Goal: Task Accomplishment & Management: Use online tool/utility

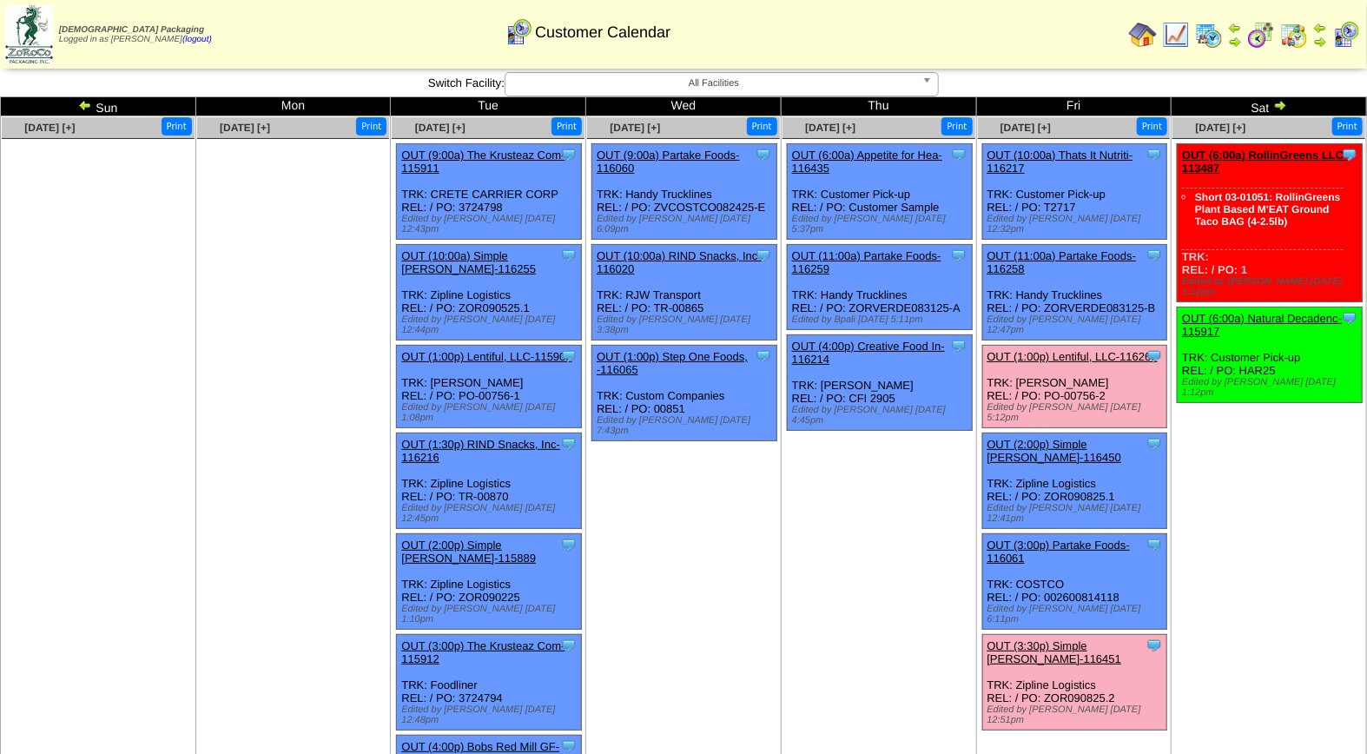
click at [1003, 639] on link "OUT (3:30p) Simple Mills-116451" at bounding box center [1055, 652] width 135 height 26
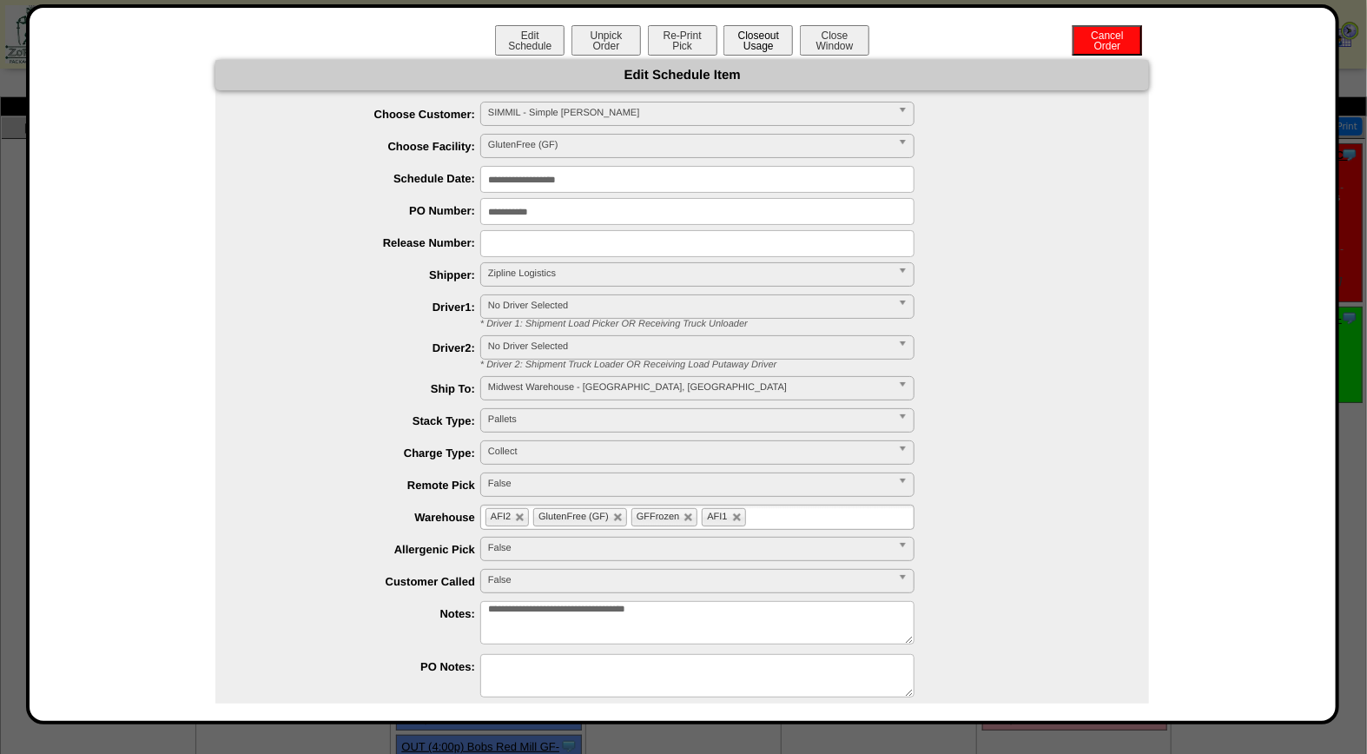
click at [762, 42] on button "Closeout Usage" at bounding box center [758, 40] width 69 height 30
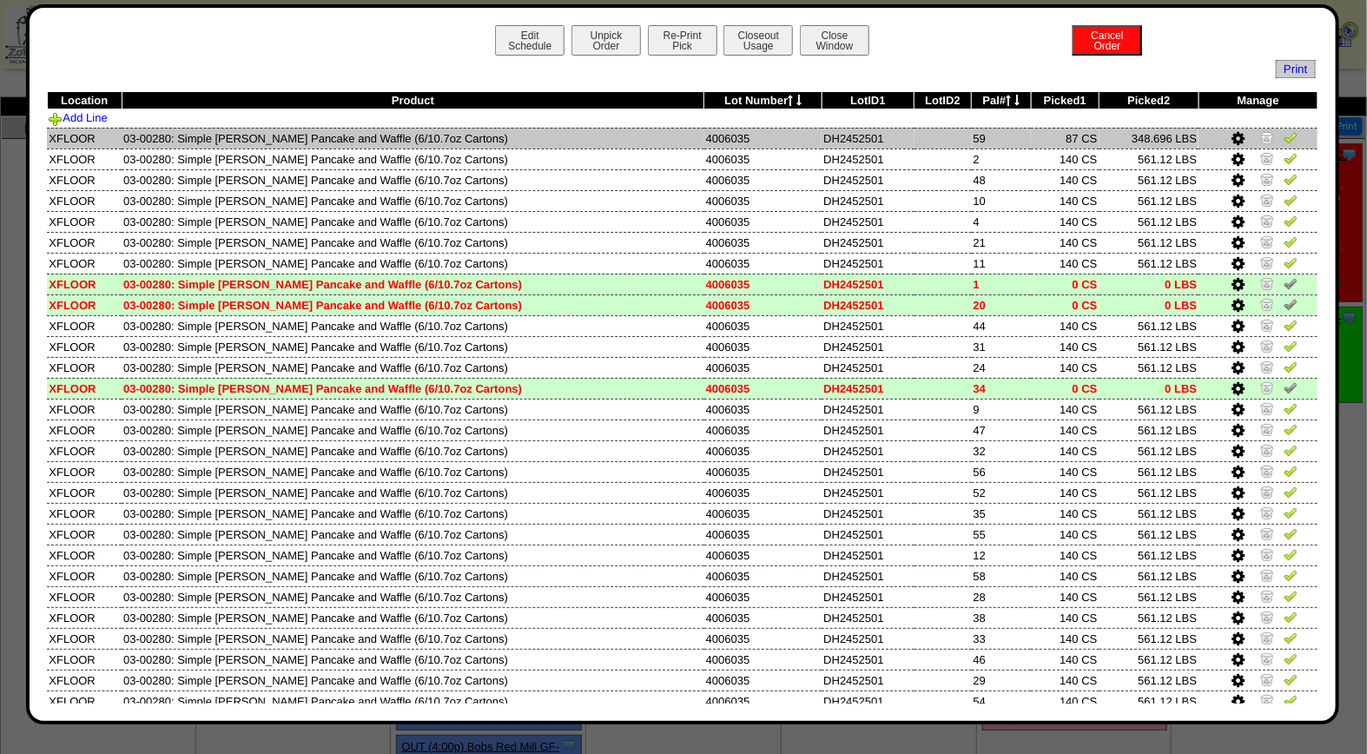
click at [1284, 139] on img at bounding box center [1291, 137] width 14 height 14
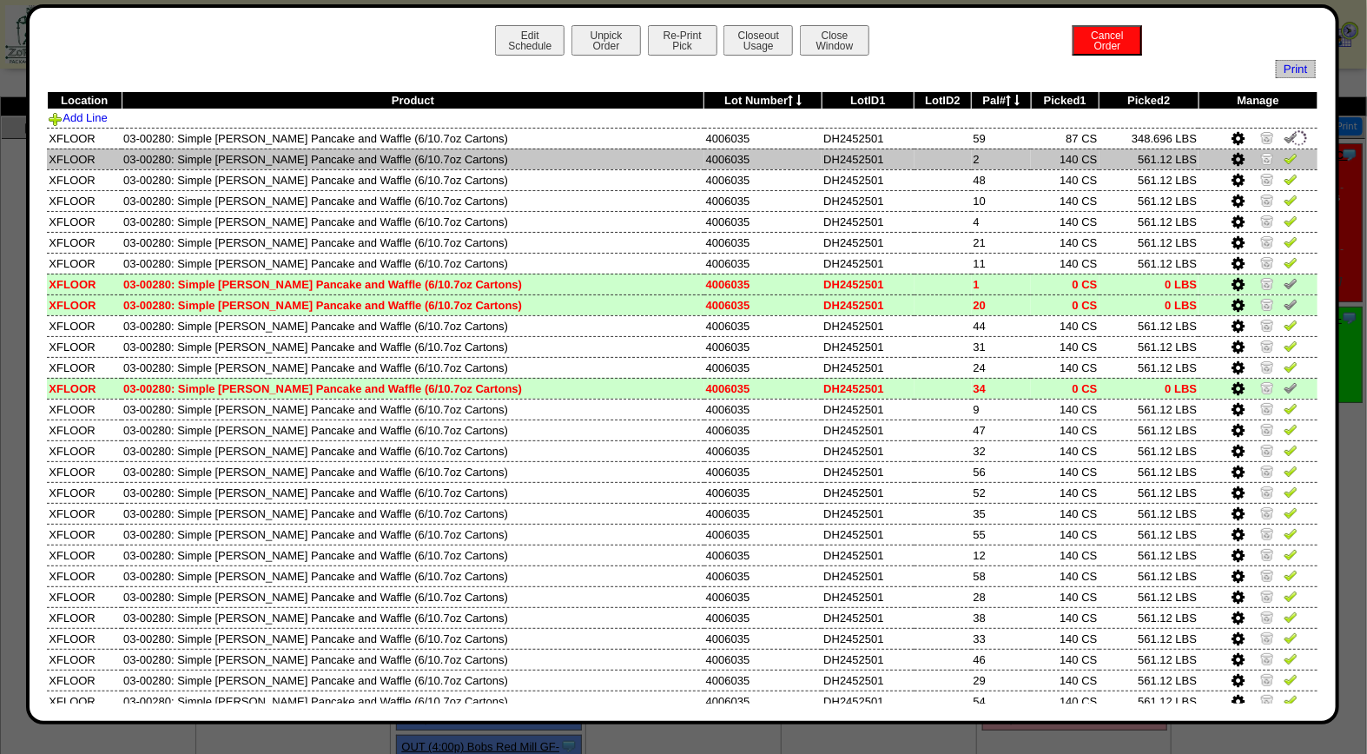
click at [1284, 154] on img at bounding box center [1291, 158] width 14 height 14
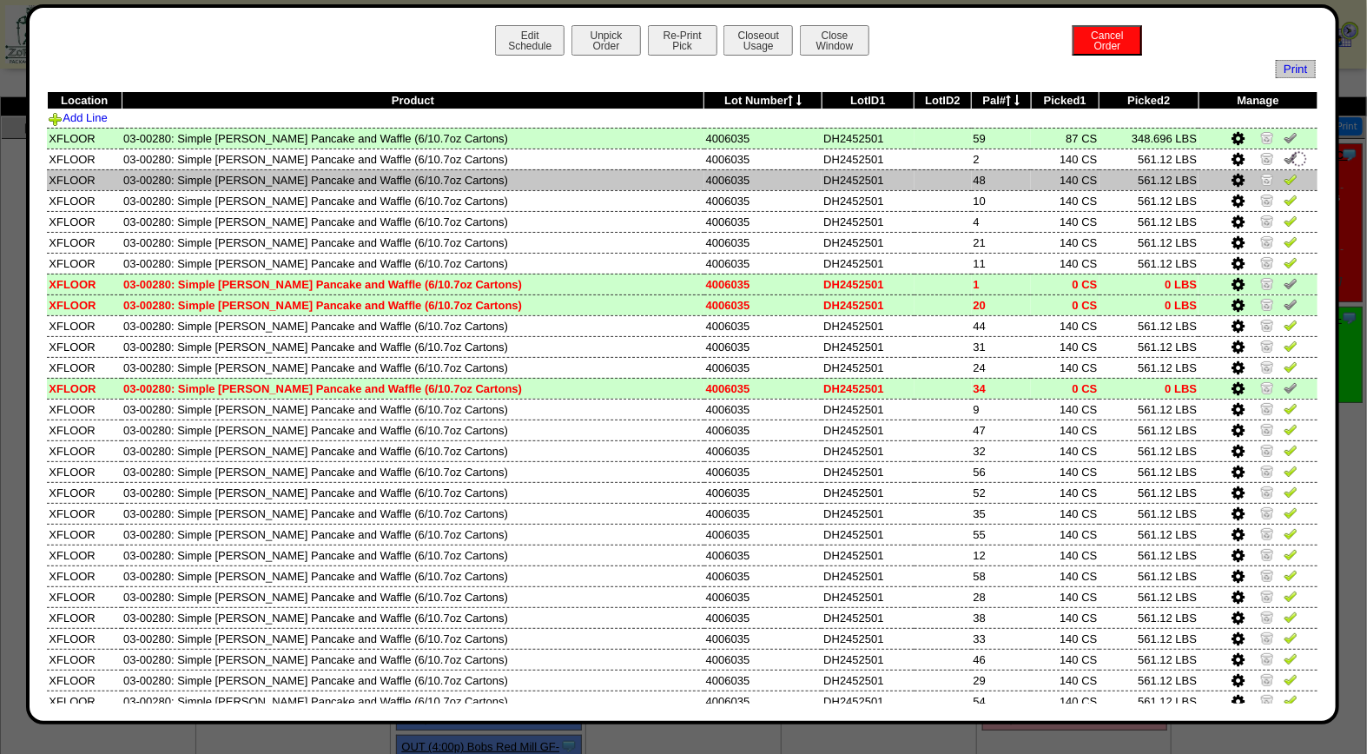
click at [1284, 175] on img at bounding box center [1291, 179] width 14 height 14
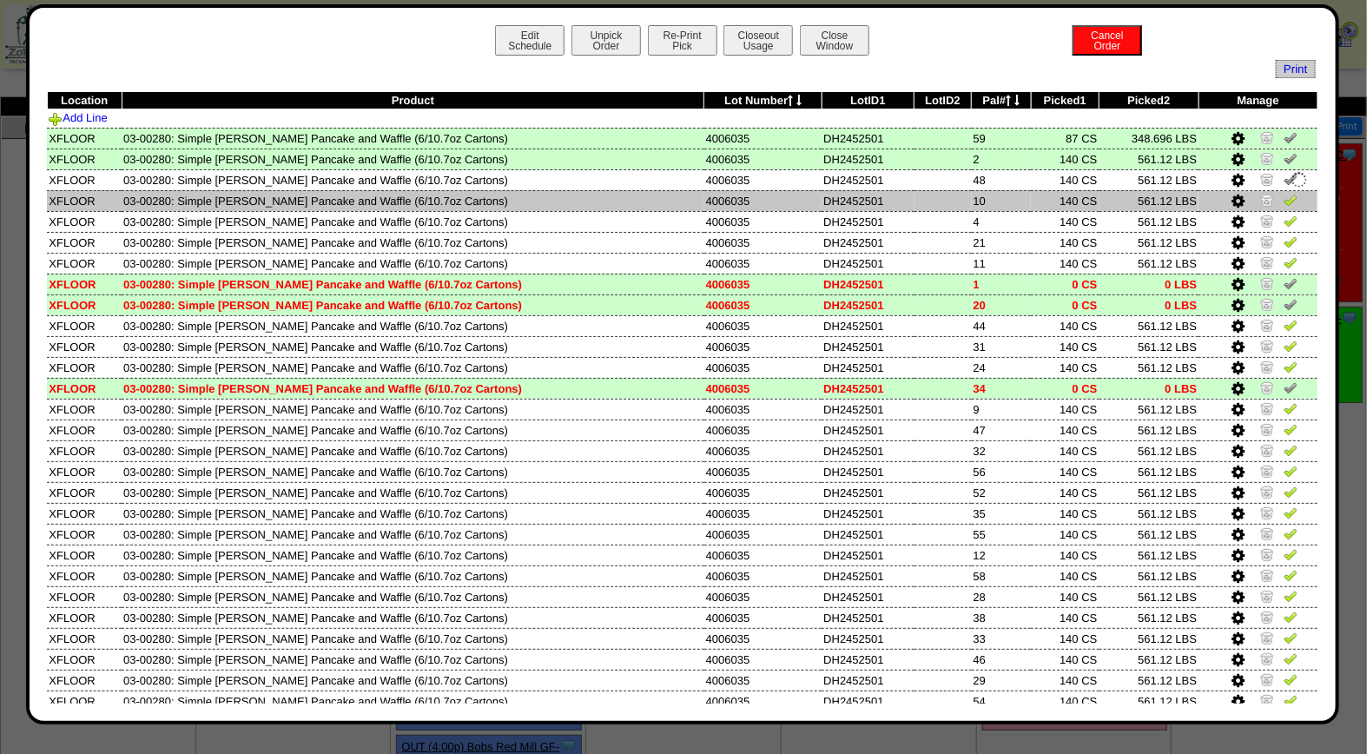
click at [1284, 193] on img at bounding box center [1291, 200] width 14 height 14
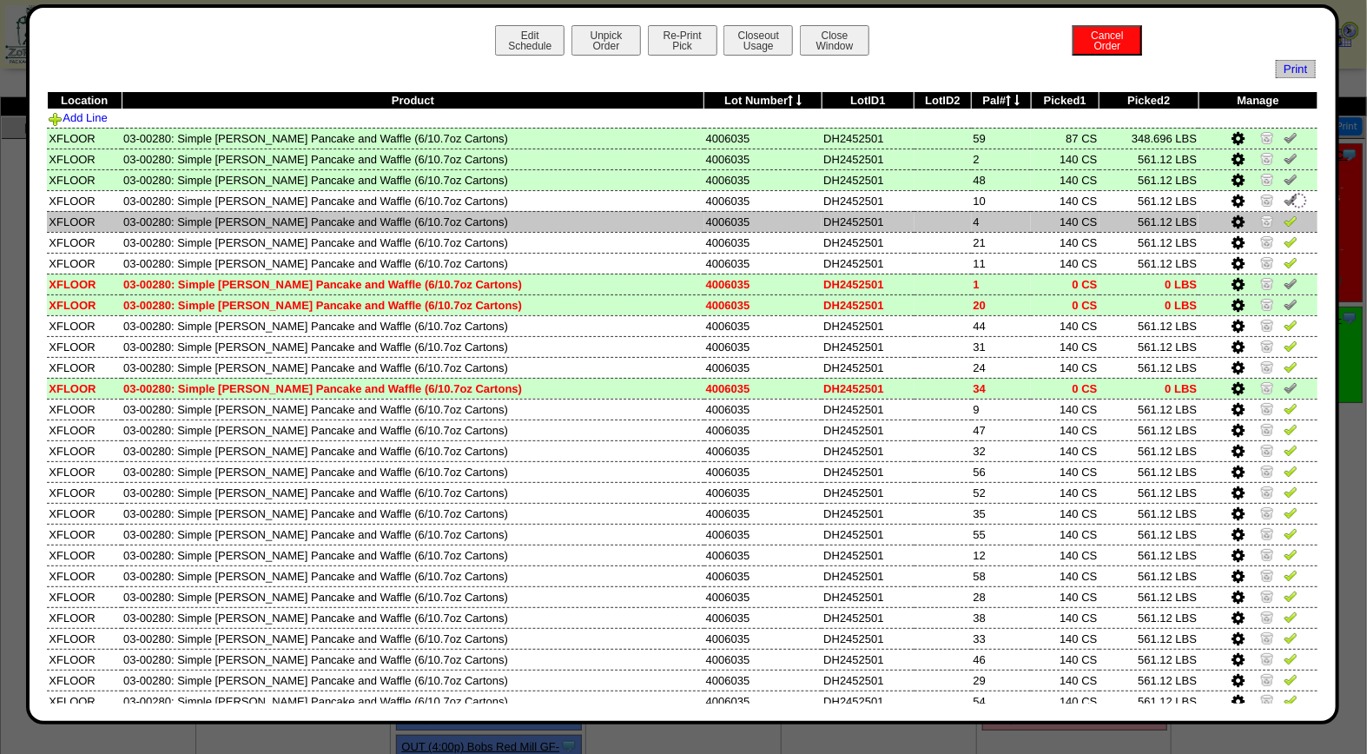
click at [1284, 215] on img at bounding box center [1291, 221] width 14 height 14
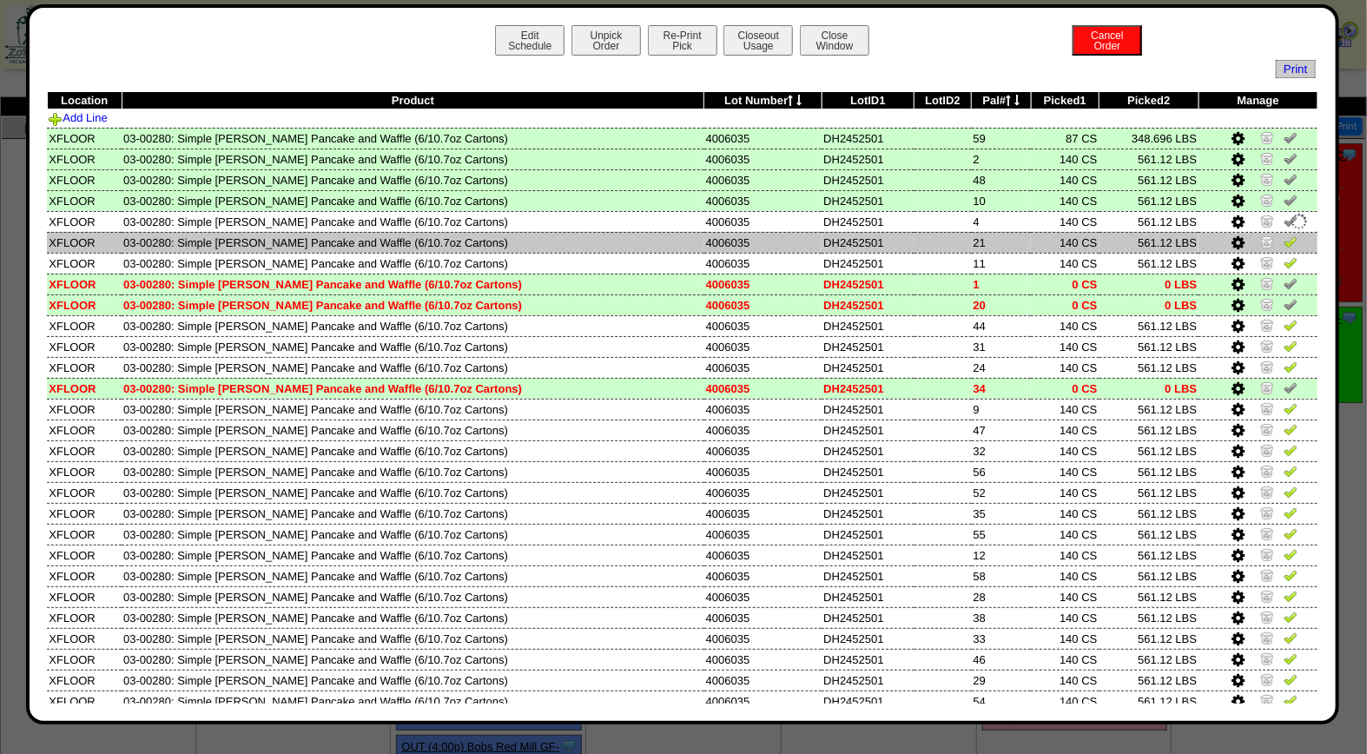
click at [1284, 235] on img at bounding box center [1291, 242] width 14 height 14
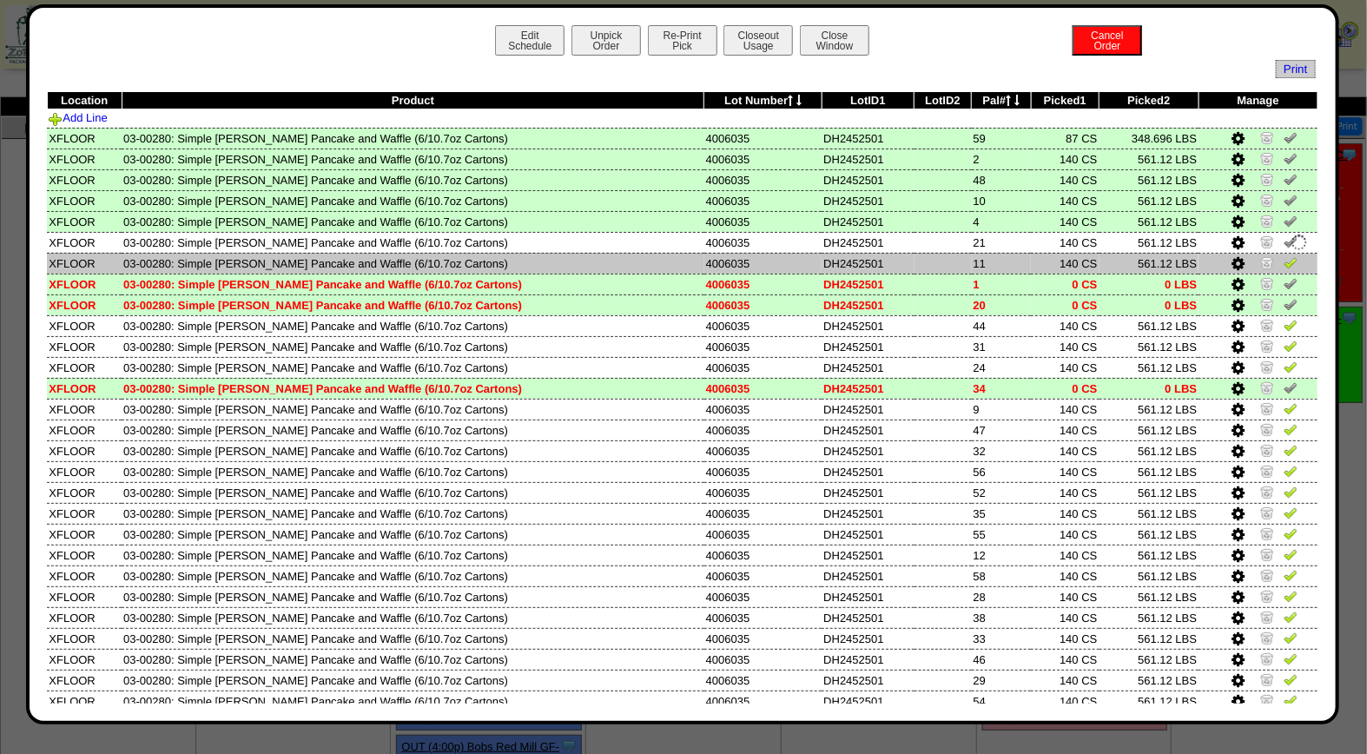
click at [1284, 261] on img at bounding box center [1291, 262] width 14 height 14
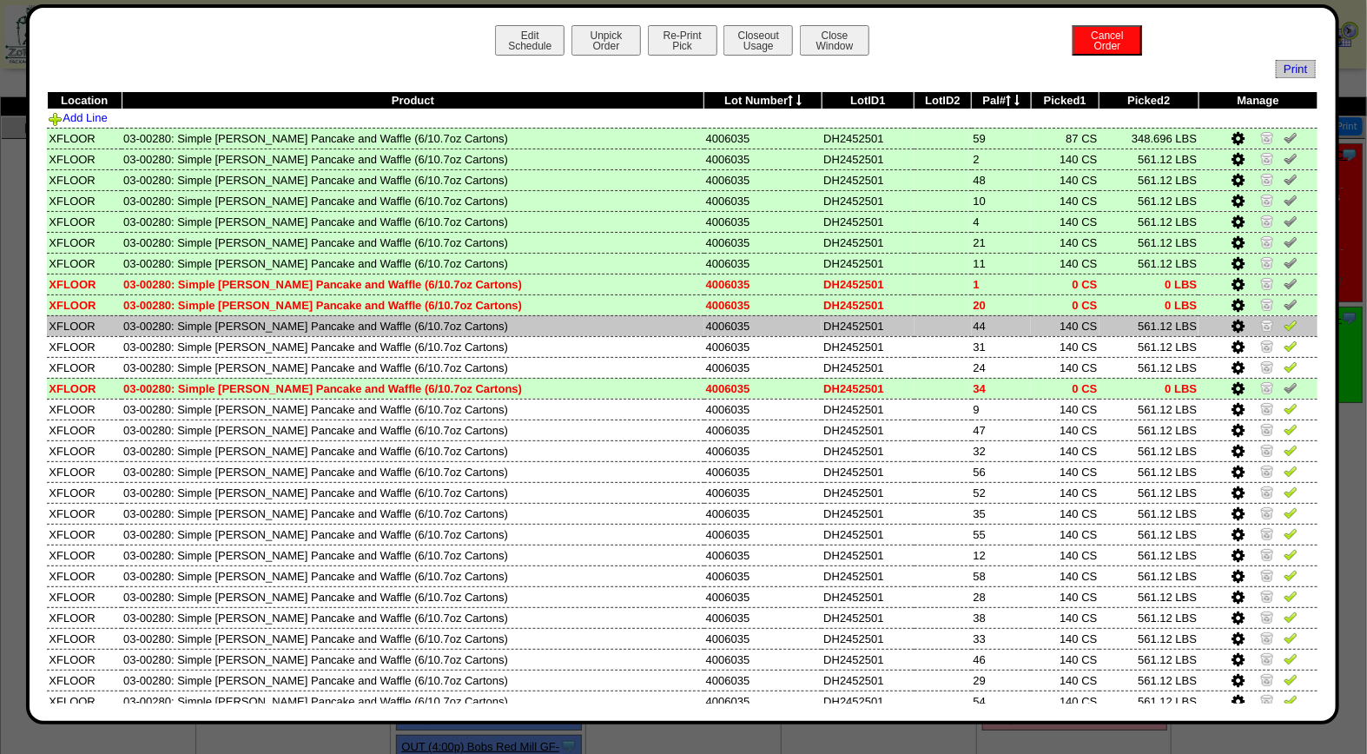
click at [1284, 318] on img at bounding box center [1291, 325] width 14 height 14
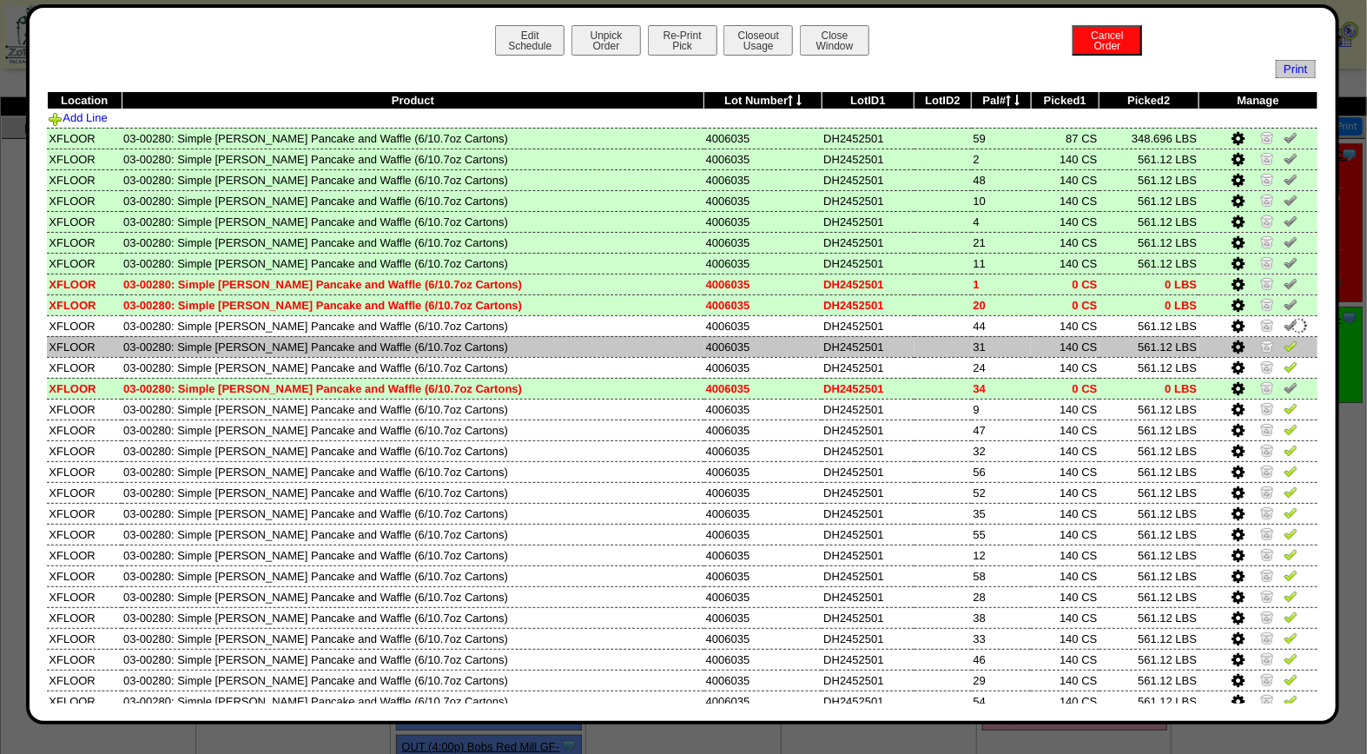
click at [1284, 341] on img at bounding box center [1291, 346] width 14 height 14
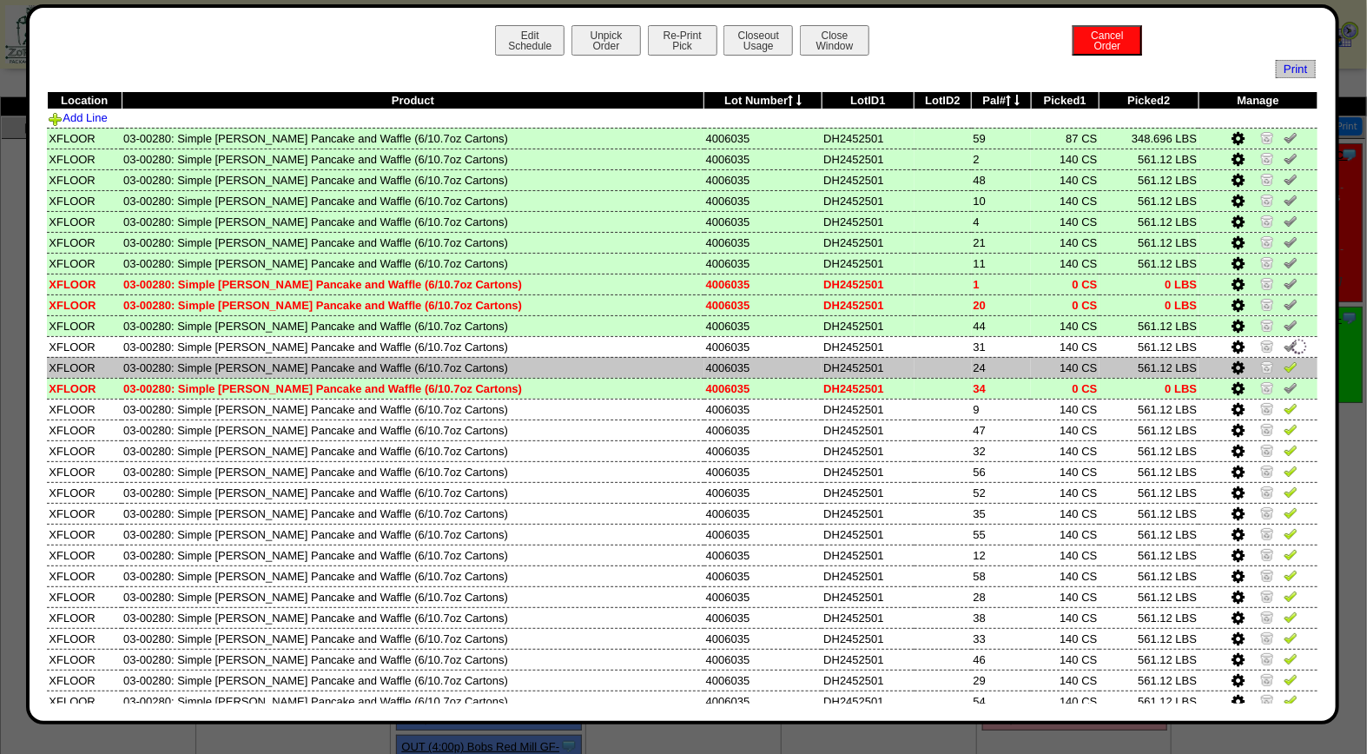
click at [1284, 360] on img at bounding box center [1291, 367] width 14 height 14
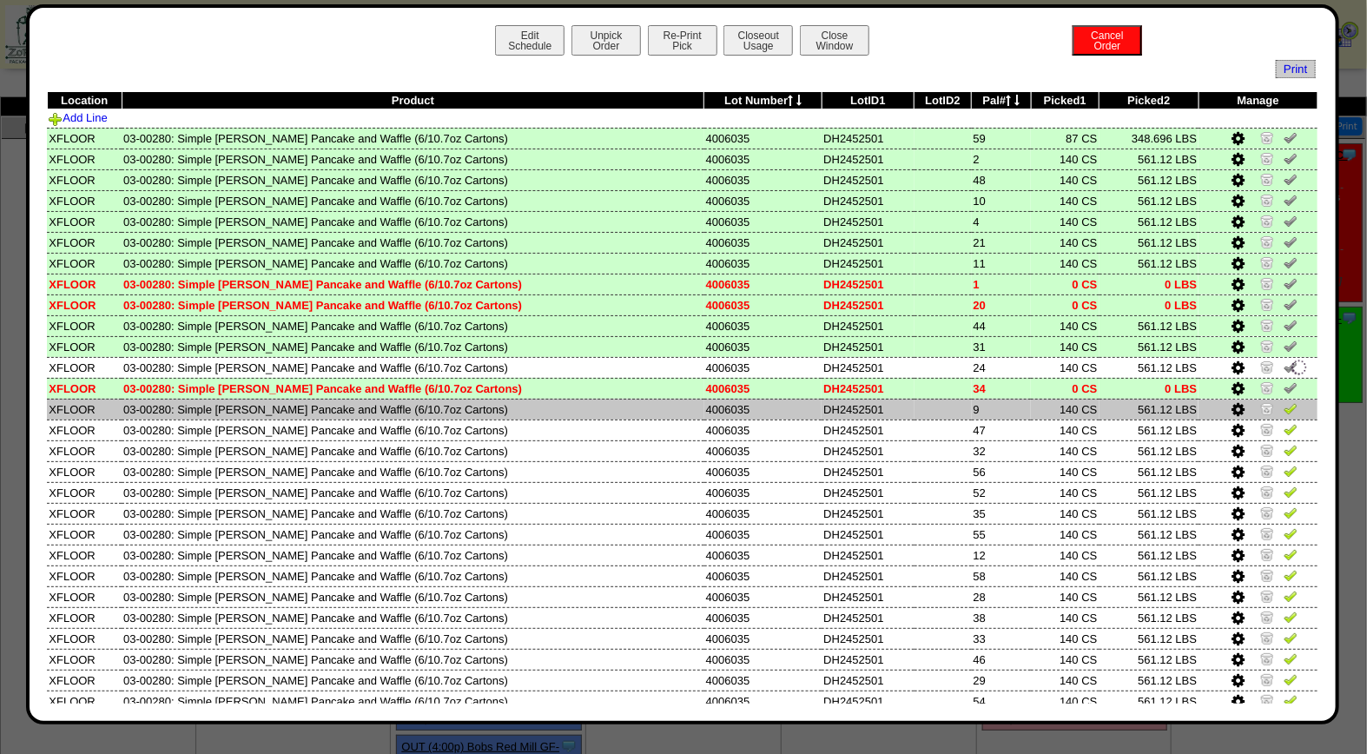
click at [1284, 405] on img at bounding box center [1291, 408] width 14 height 14
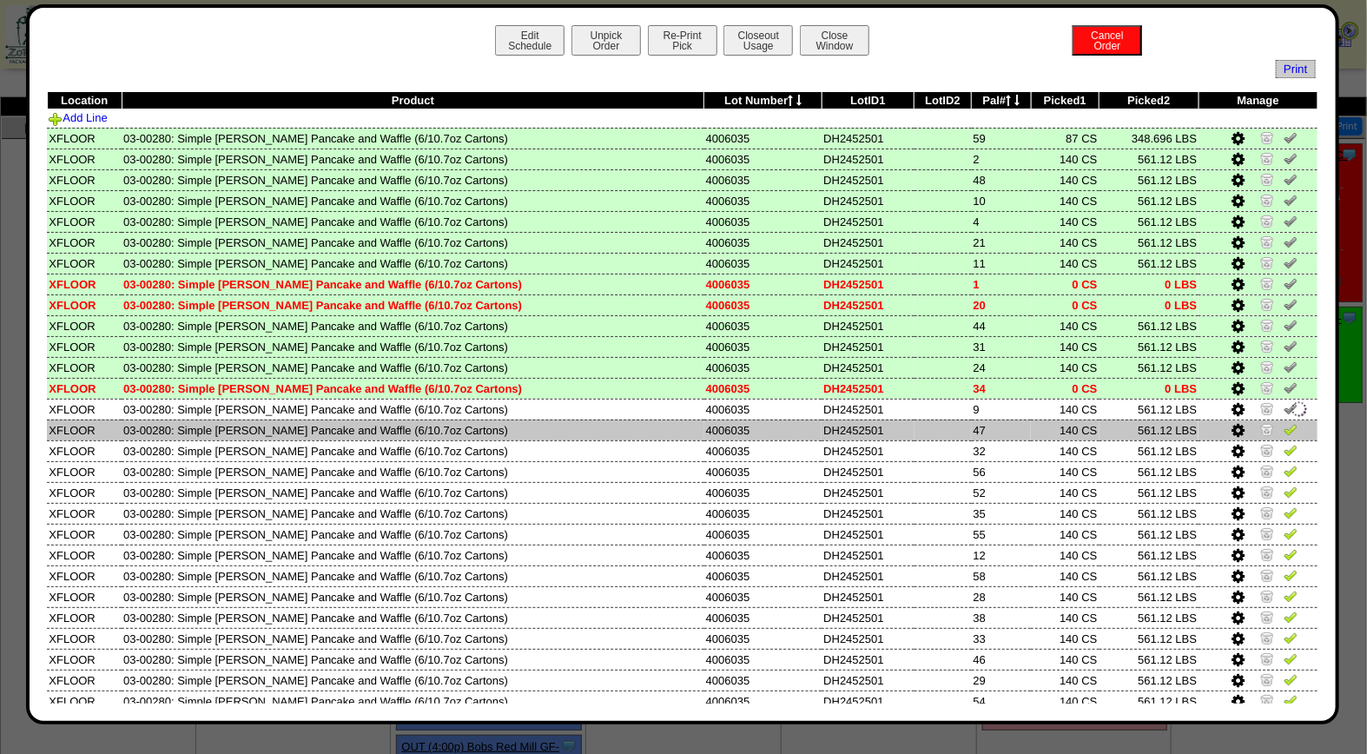
click at [1284, 428] on img at bounding box center [1291, 429] width 14 height 14
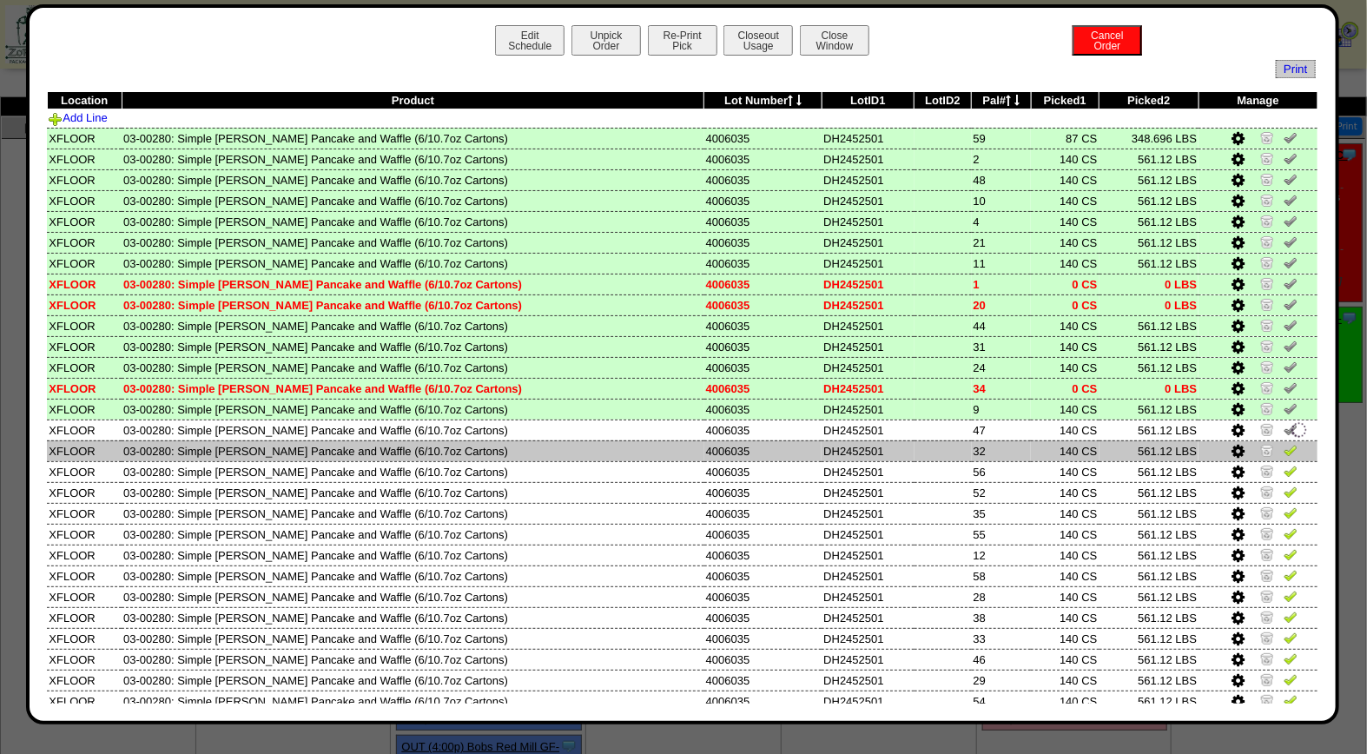
click at [1284, 443] on img at bounding box center [1291, 450] width 14 height 14
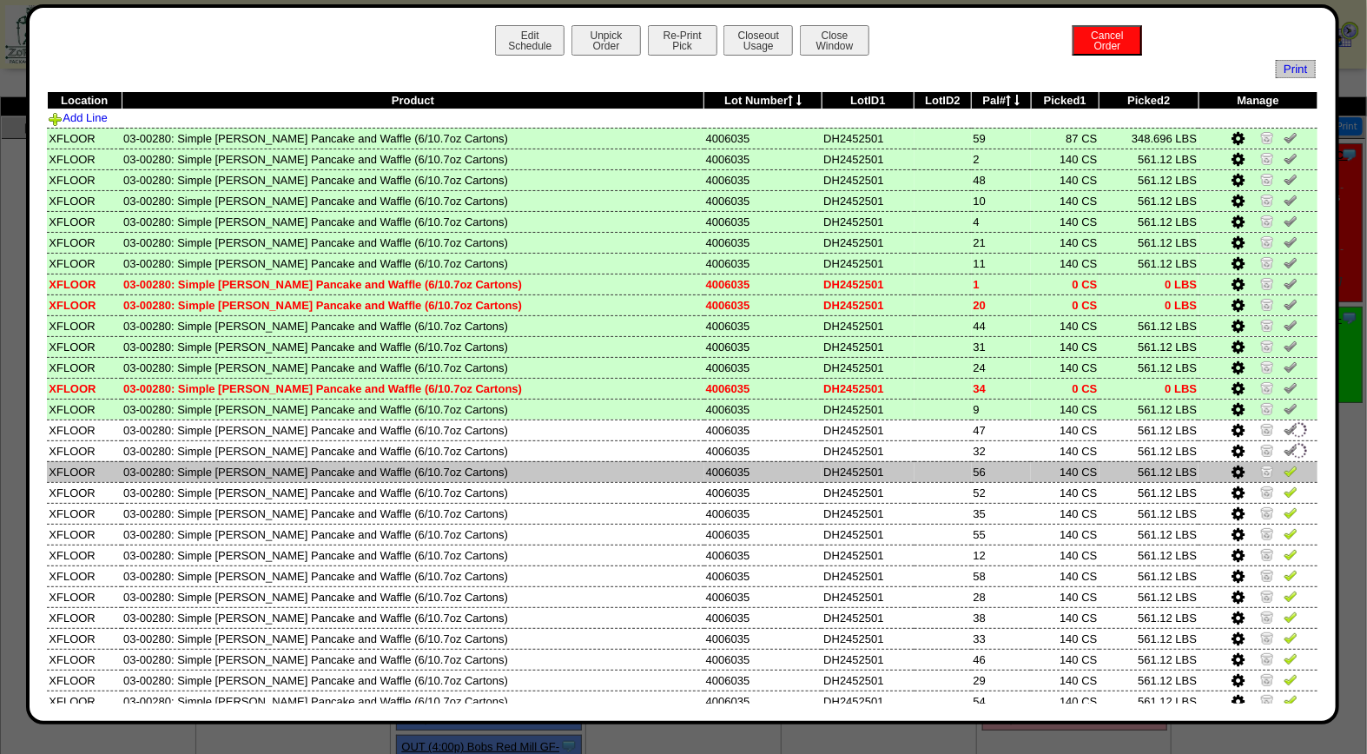
click at [1284, 466] on img at bounding box center [1291, 471] width 14 height 14
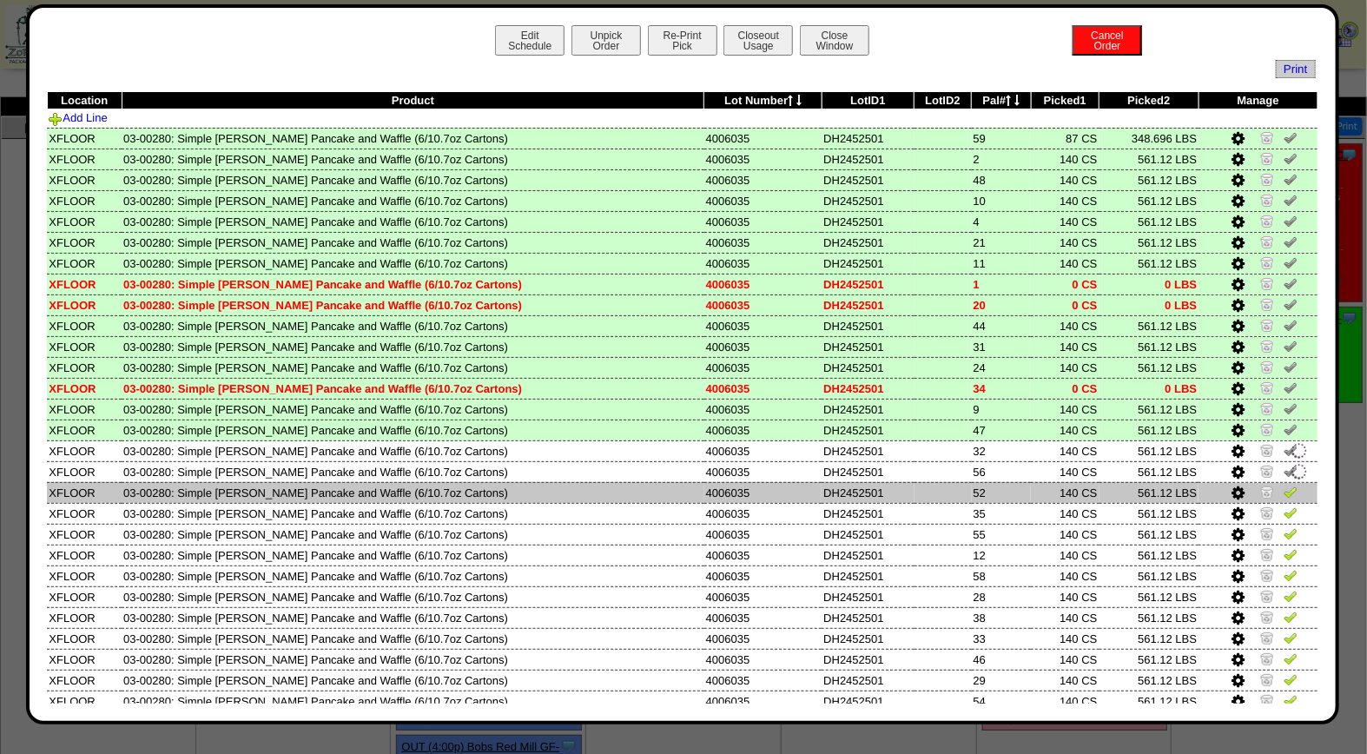
click at [1284, 485] on img at bounding box center [1291, 492] width 14 height 14
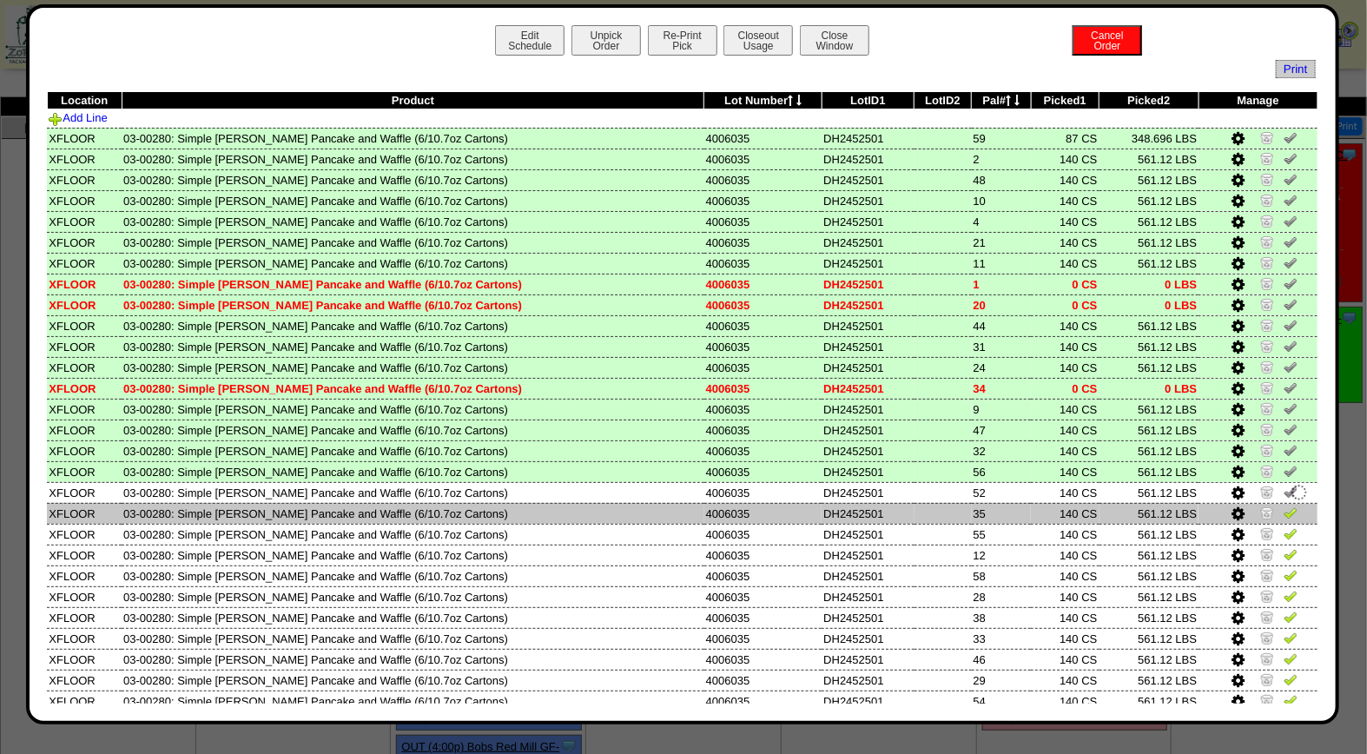
click at [1284, 506] on img at bounding box center [1291, 513] width 14 height 14
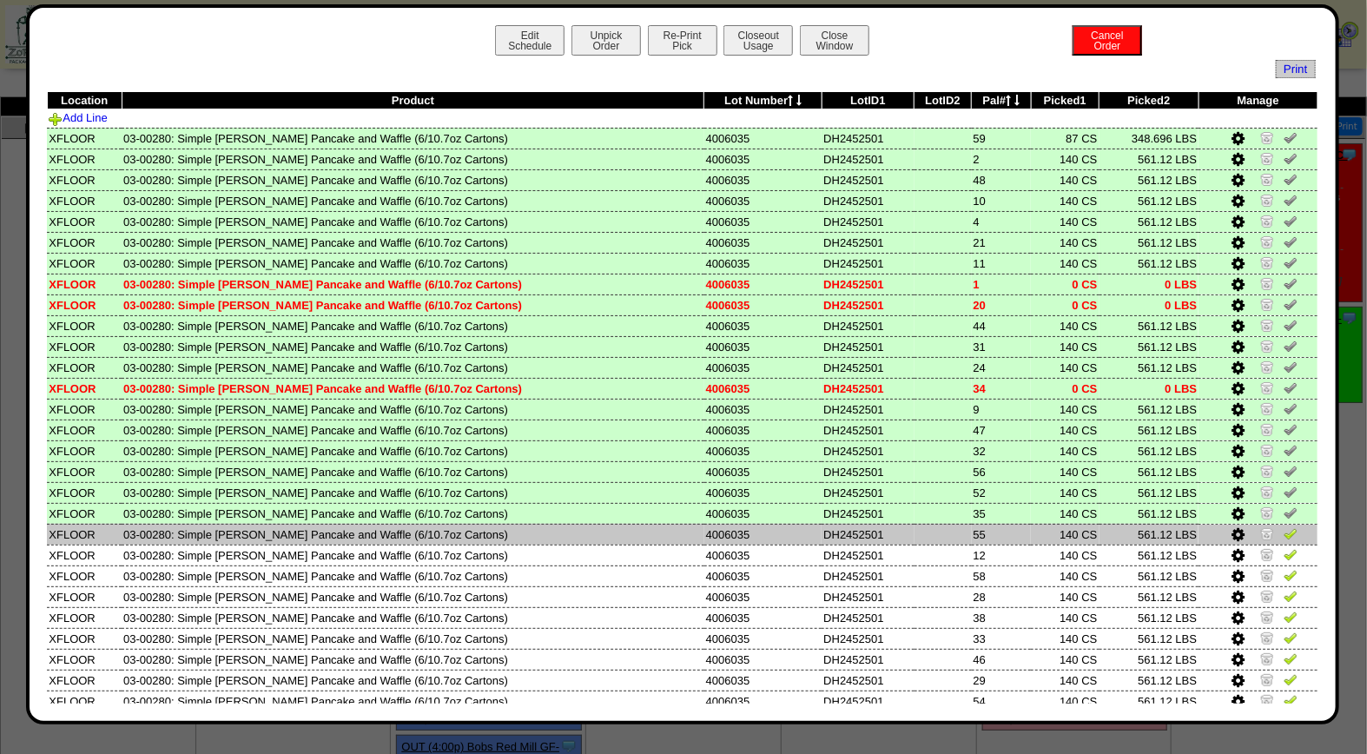
click at [1284, 528] on img at bounding box center [1291, 533] width 14 height 14
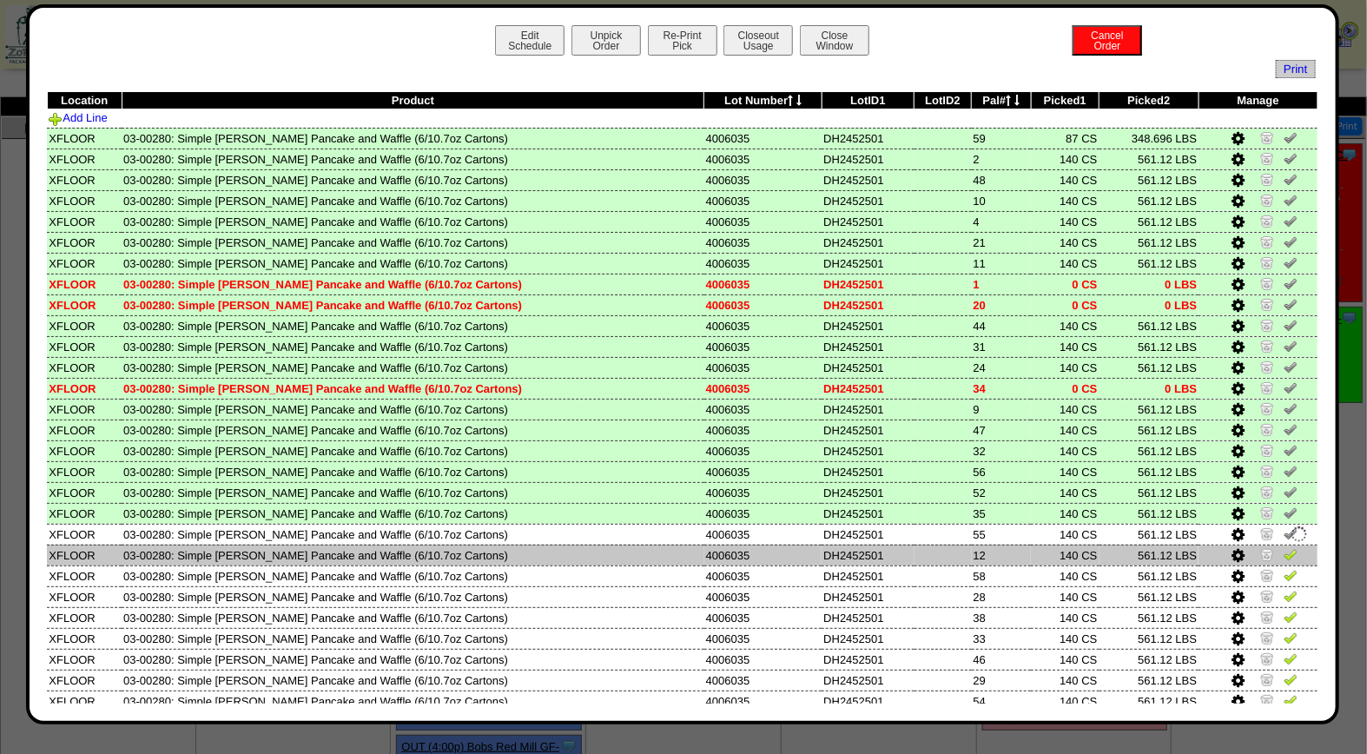
click at [1284, 547] on img at bounding box center [1291, 554] width 14 height 14
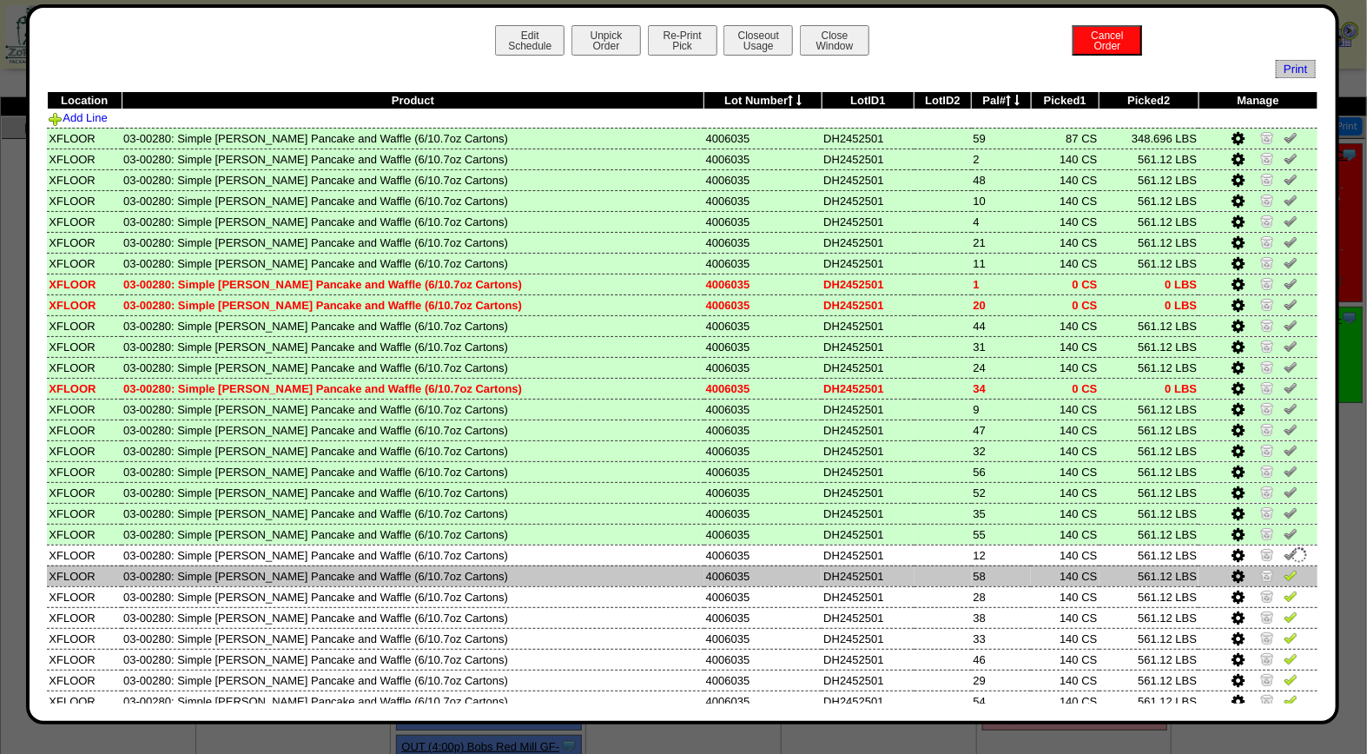
click at [1284, 568] on img at bounding box center [1291, 575] width 14 height 14
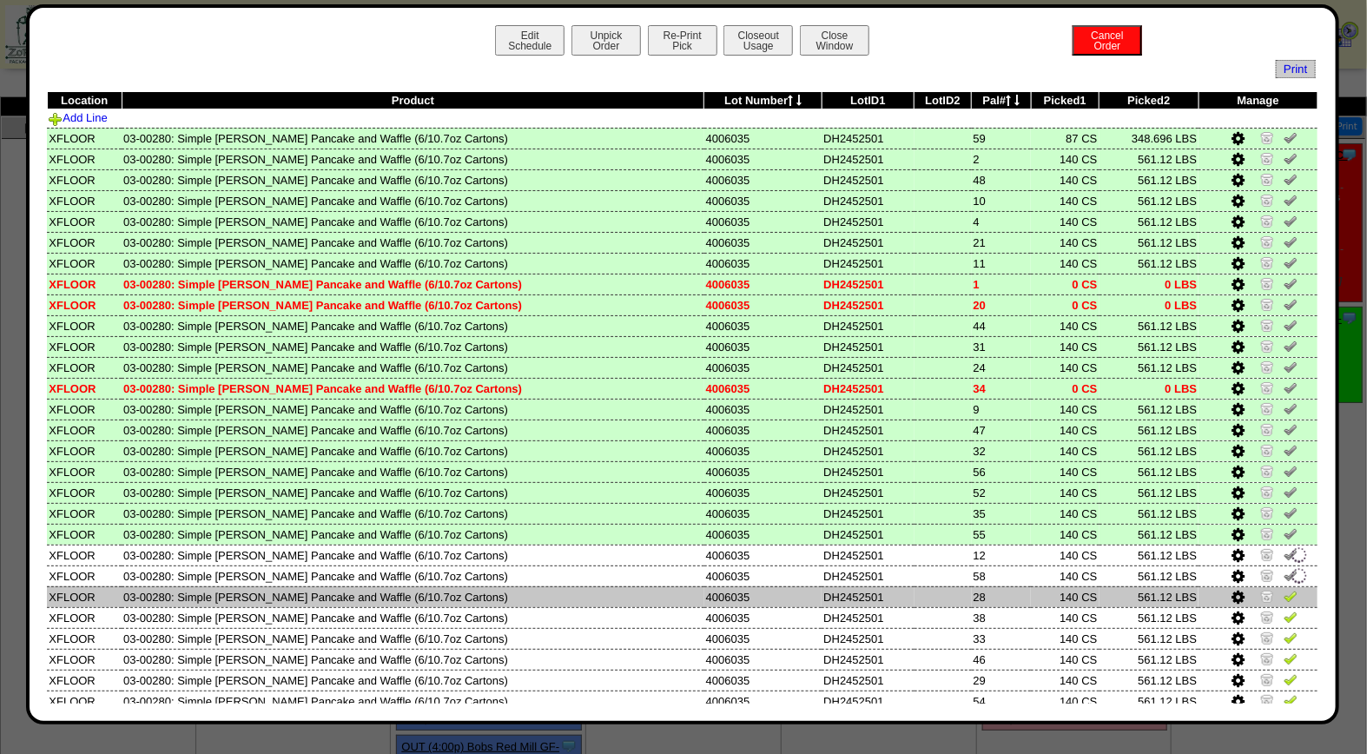
click at [1284, 589] on img at bounding box center [1291, 596] width 14 height 14
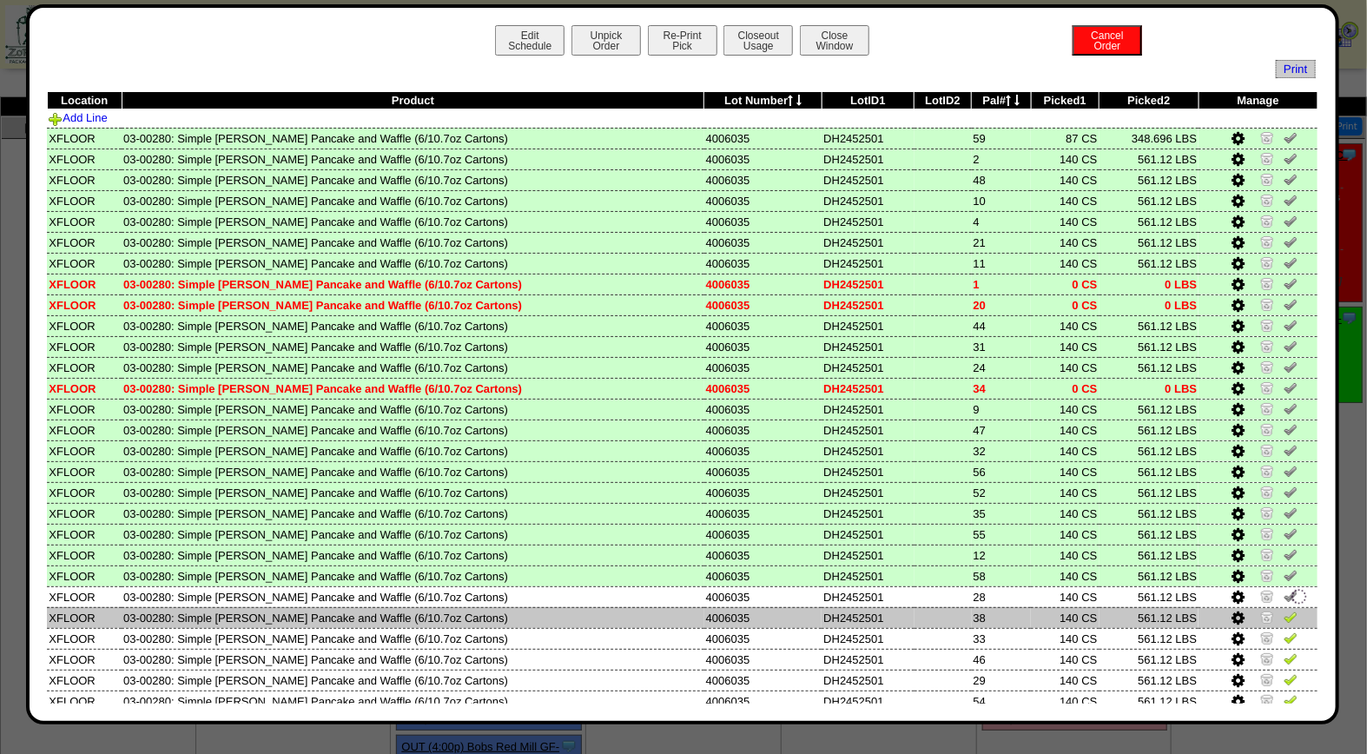
click at [1284, 610] on img at bounding box center [1291, 617] width 14 height 14
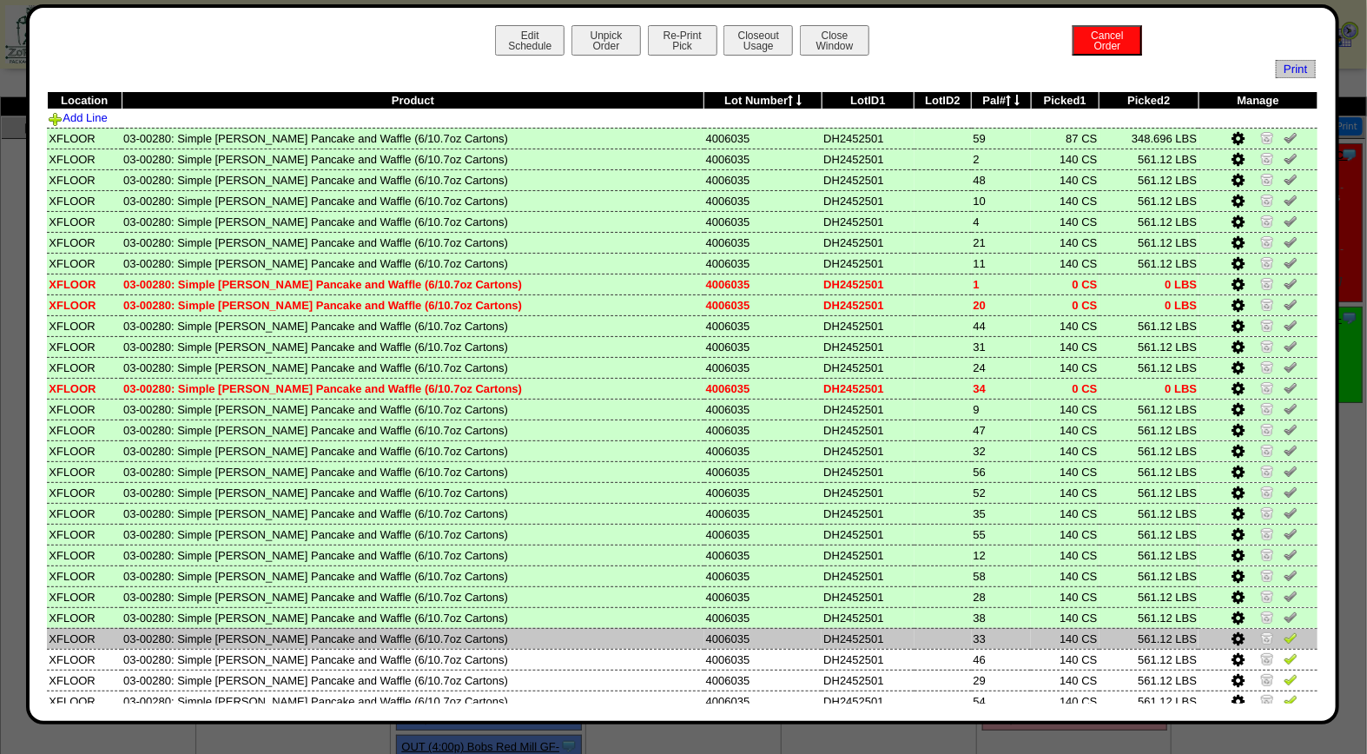
click at [1284, 637] on link at bounding box center [1291, 640] width 14 height 13
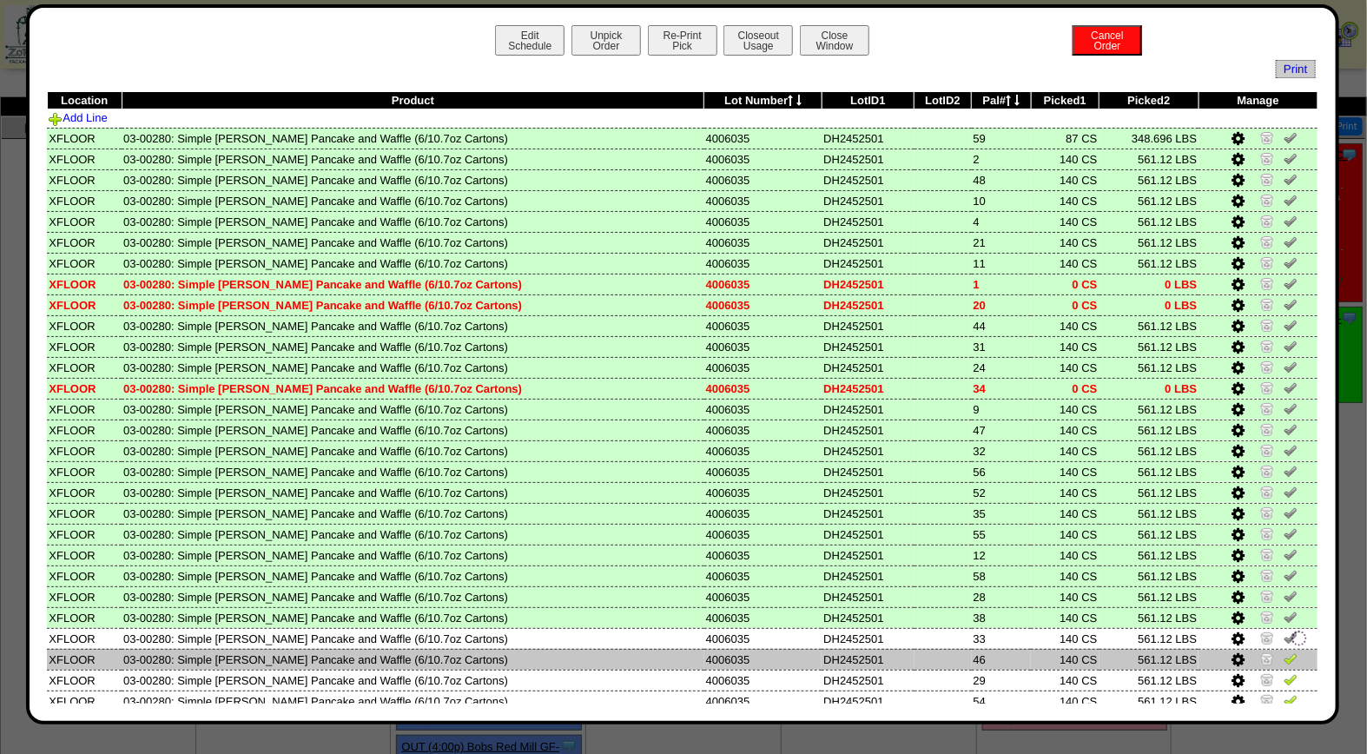
click at [1284, 652] on img at bounding box center [1291, 659] width 14 height 14
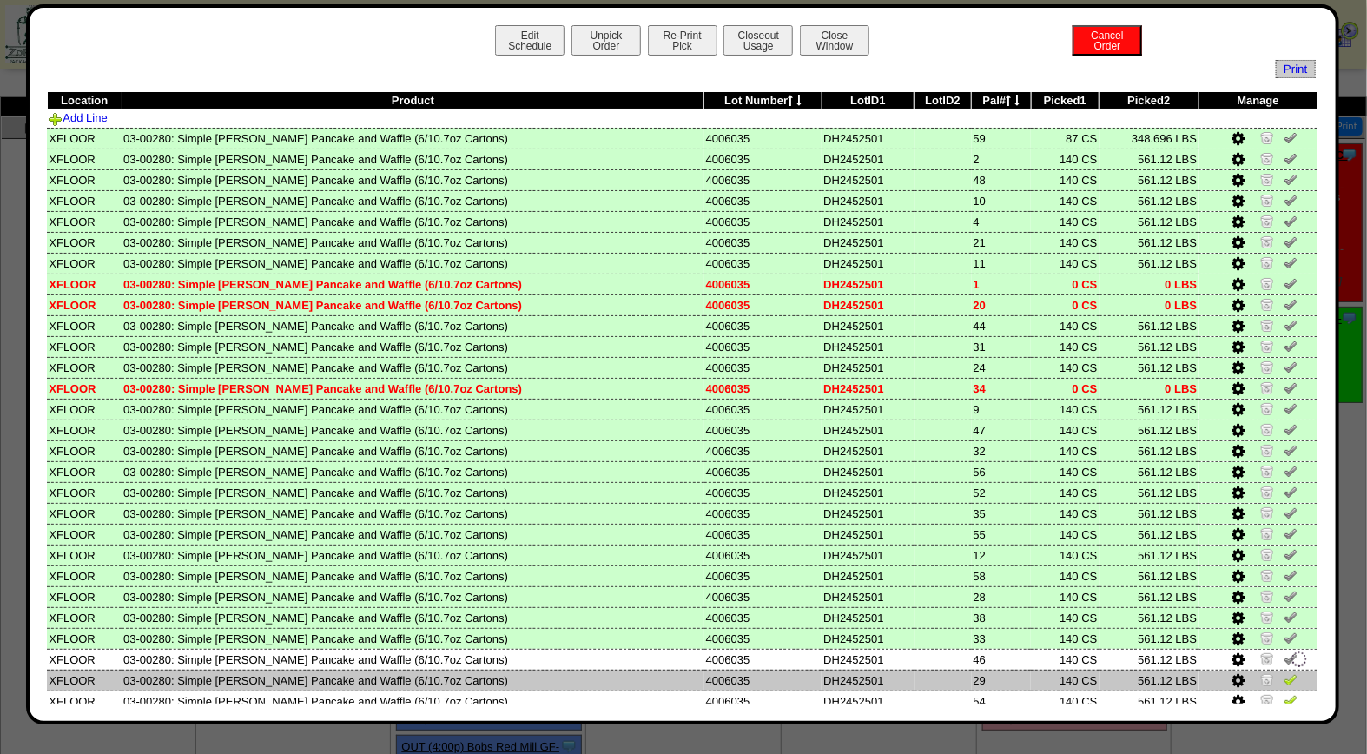
click at [1284, 672] on img at bounding box center [1291, 679] width 14 height 14
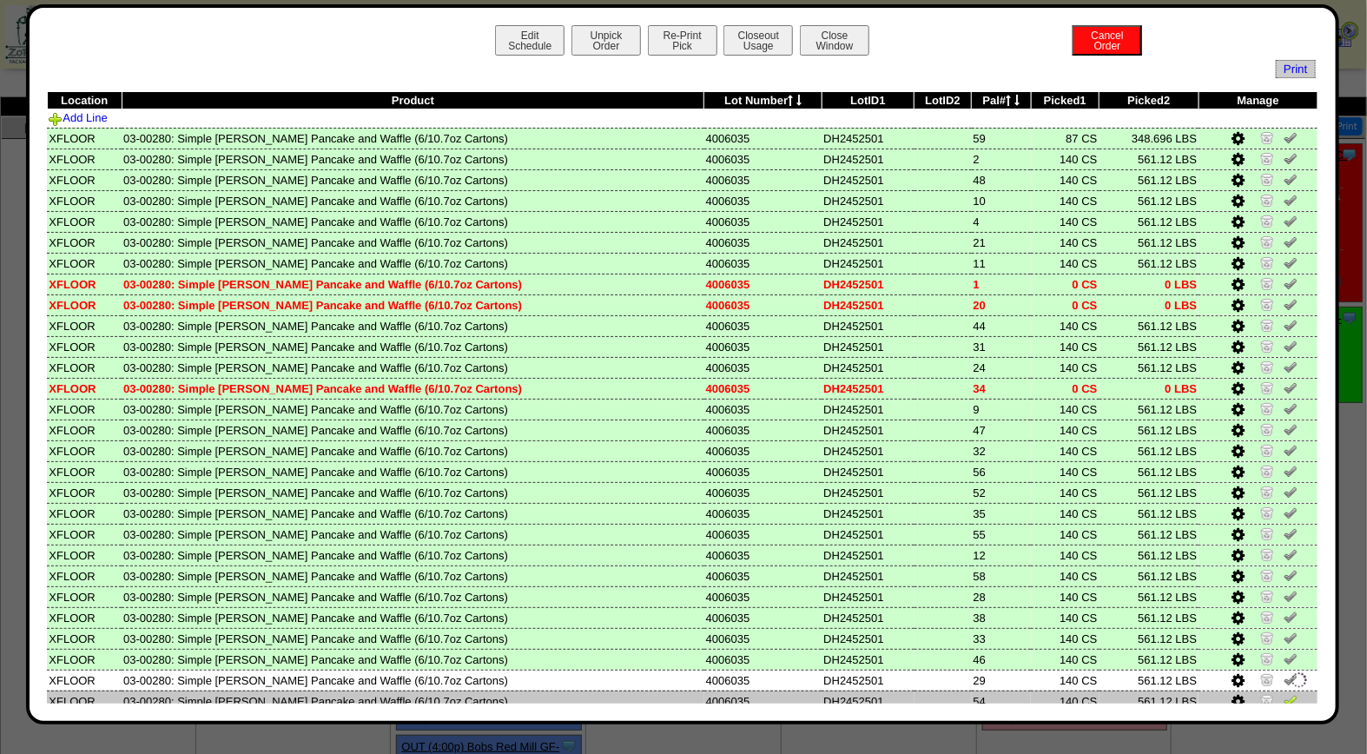
click at [1284, 693] on img at bounding box center [1291, 700] width 14 height 14
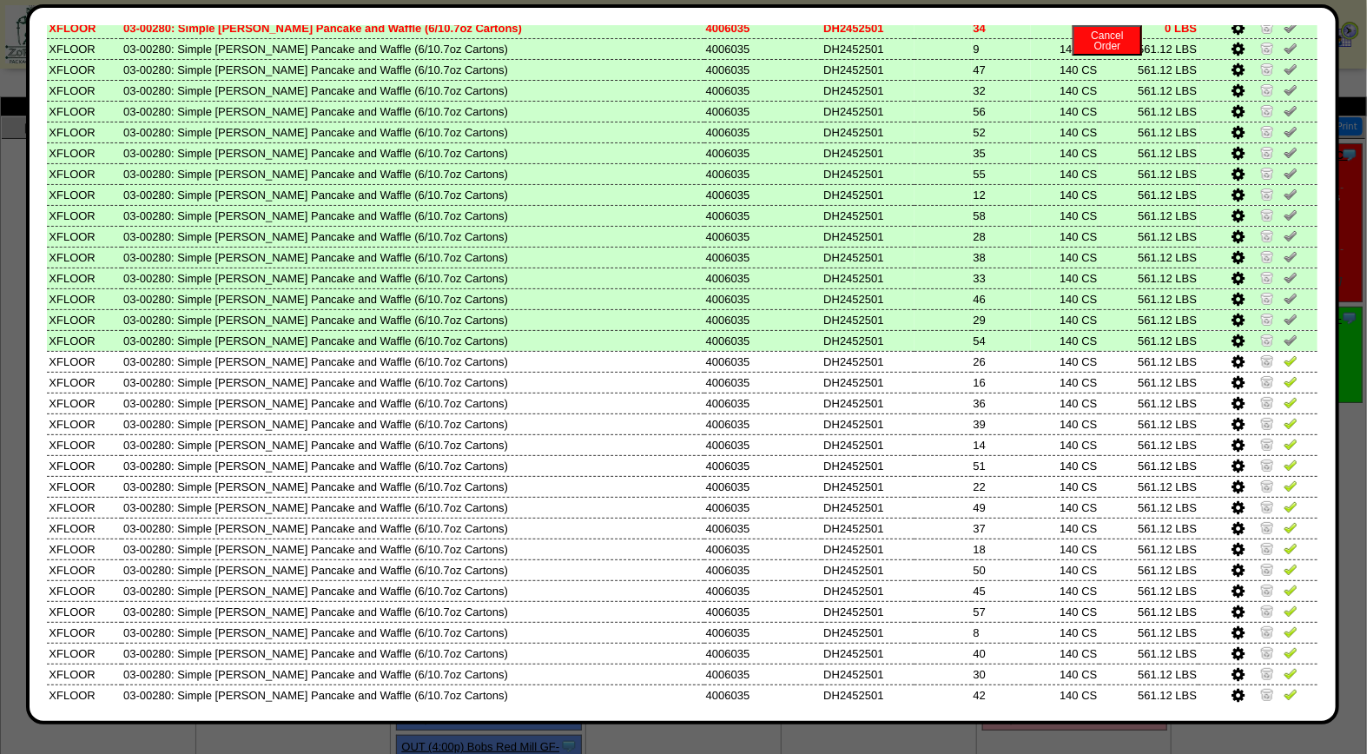
scroll to position [502, 0]
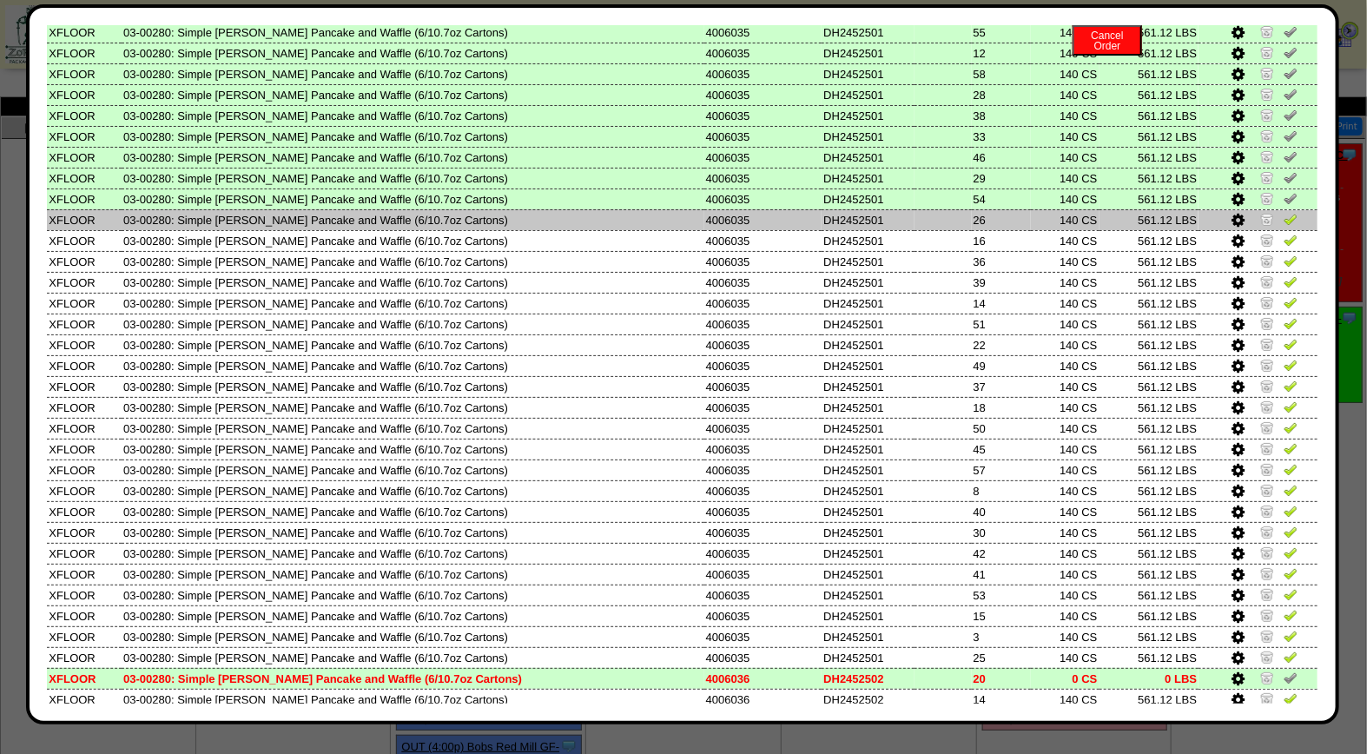
click at [1284, 212] on img at bounding box center [1291, 219] width 14 height 14
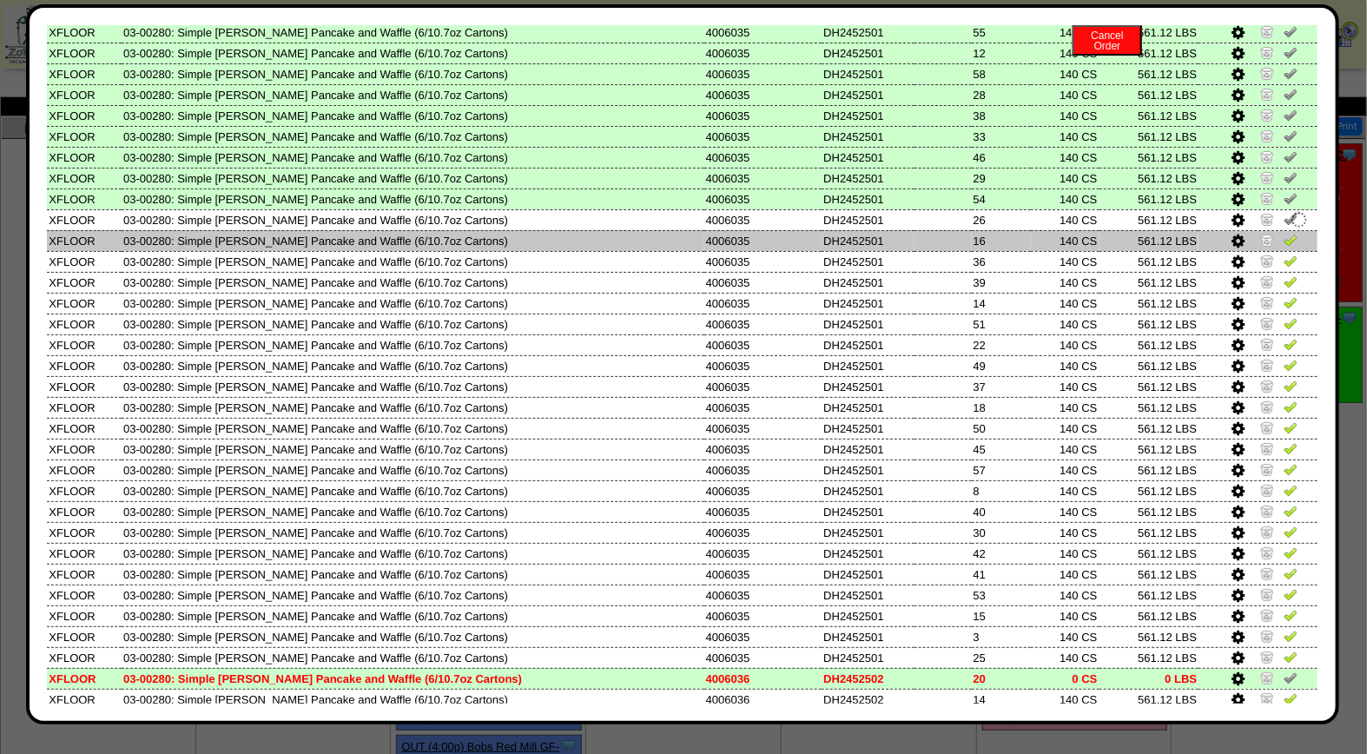
click at [1284, 233] on img at bounding box center [1291, 240] width 14 height 14
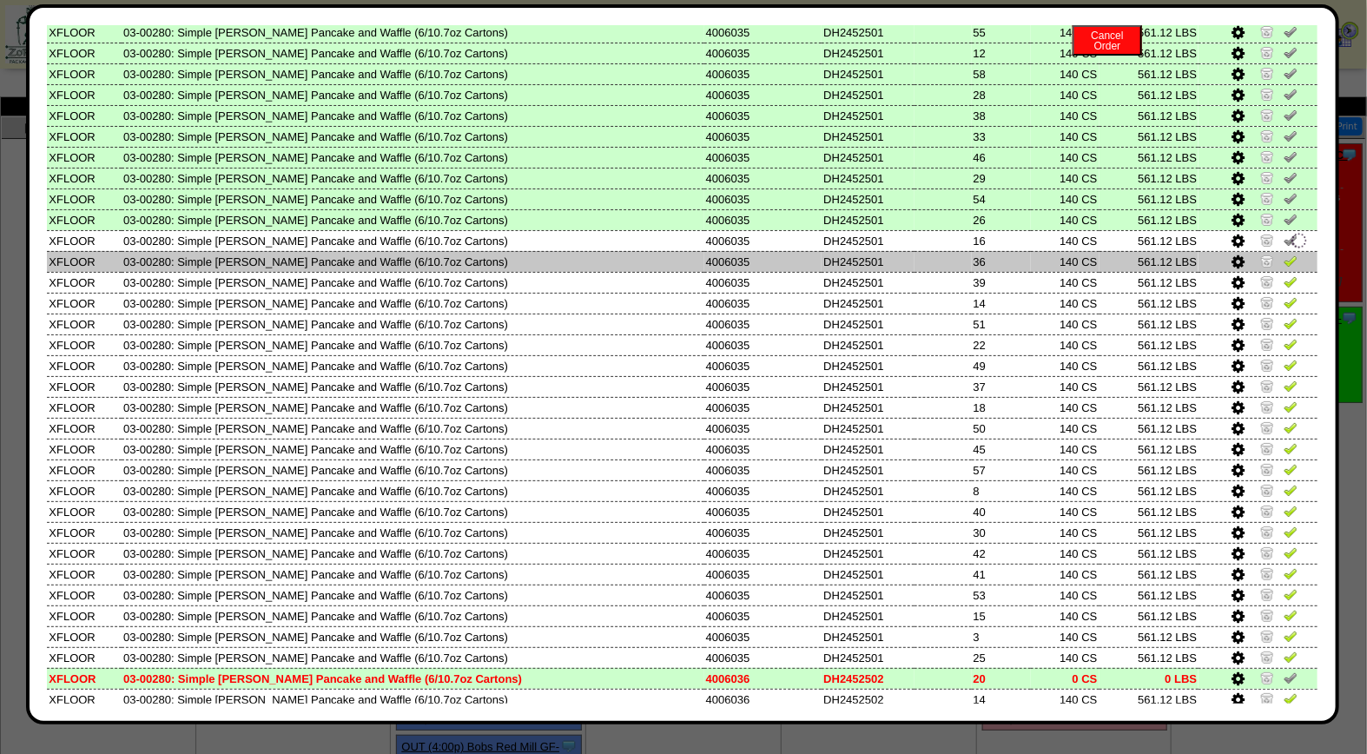
click at [1284, 254] on img at bounding box center [1291, 261] width 14 height 14
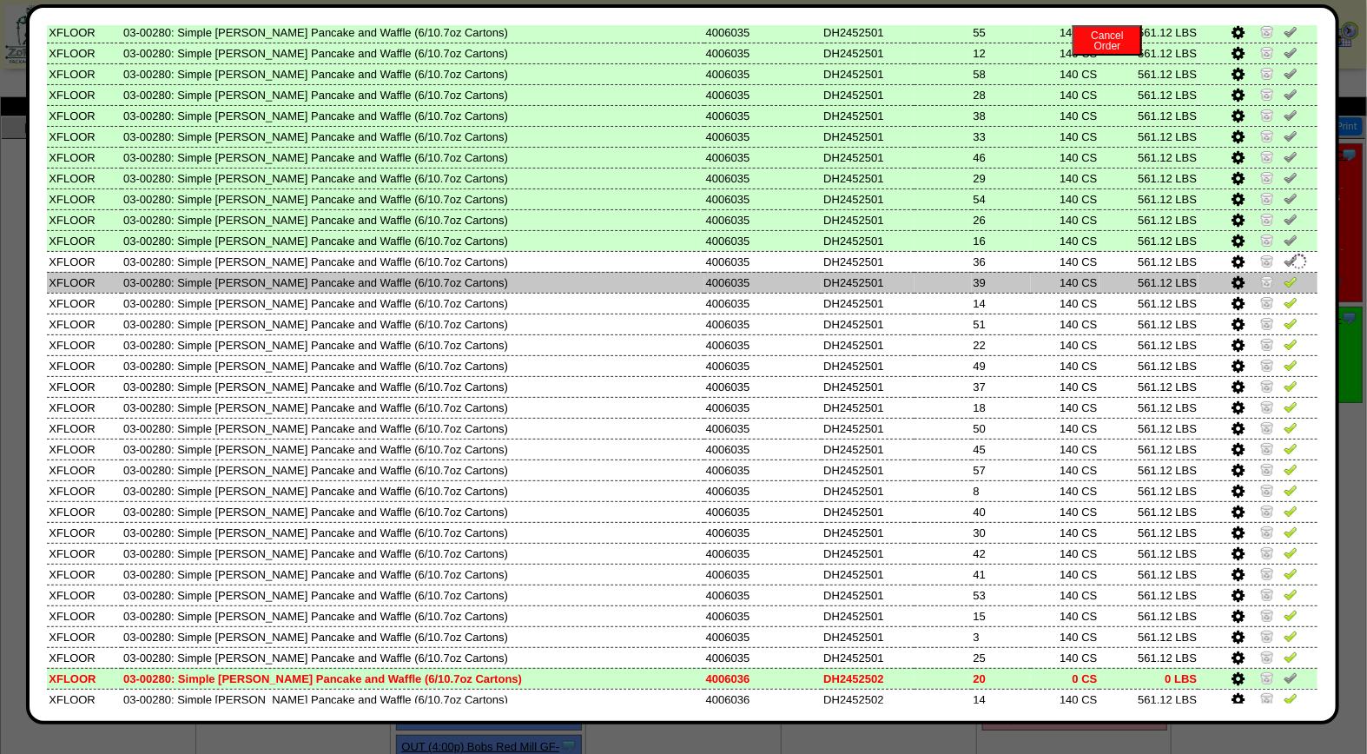
click at [1280, 272] on td at bounding box center [1258, 282] width 119 height 21
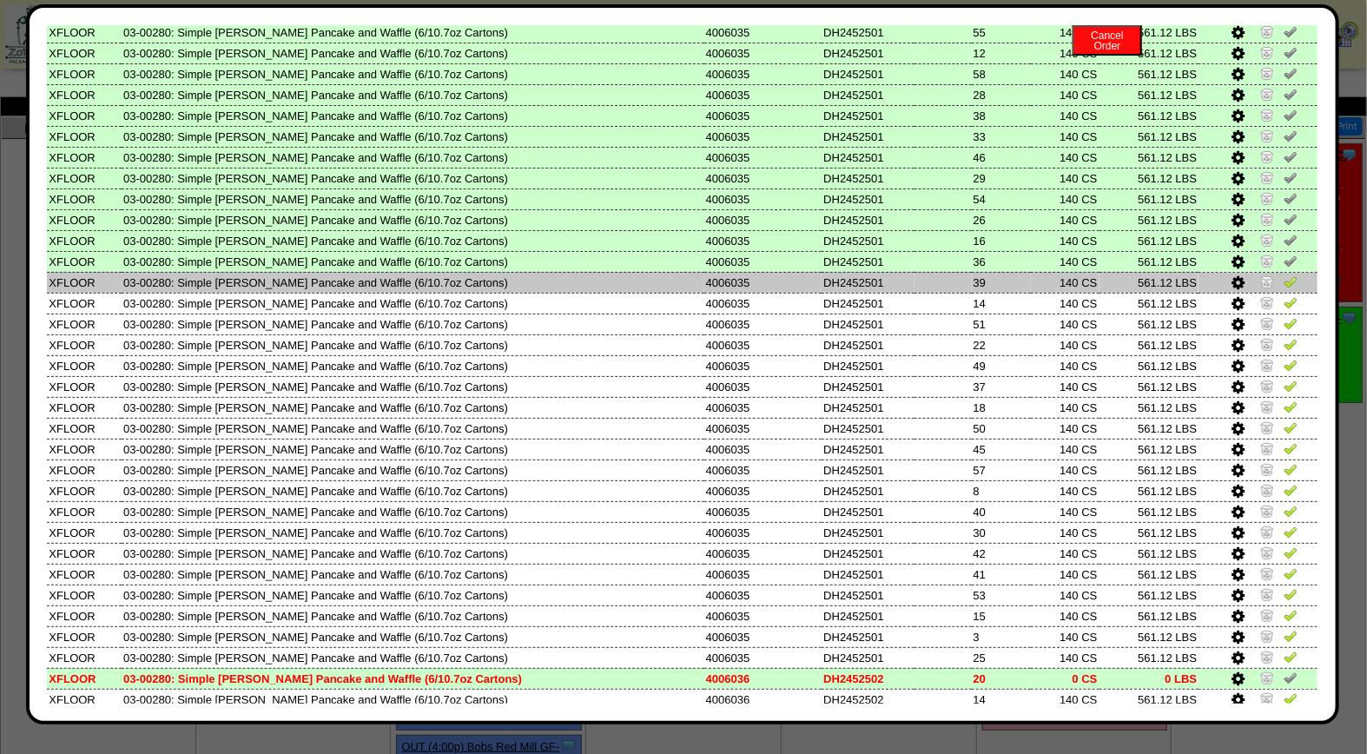
click at [1284, 275] on img at bounding box center [1291, 282] width 14 height 14
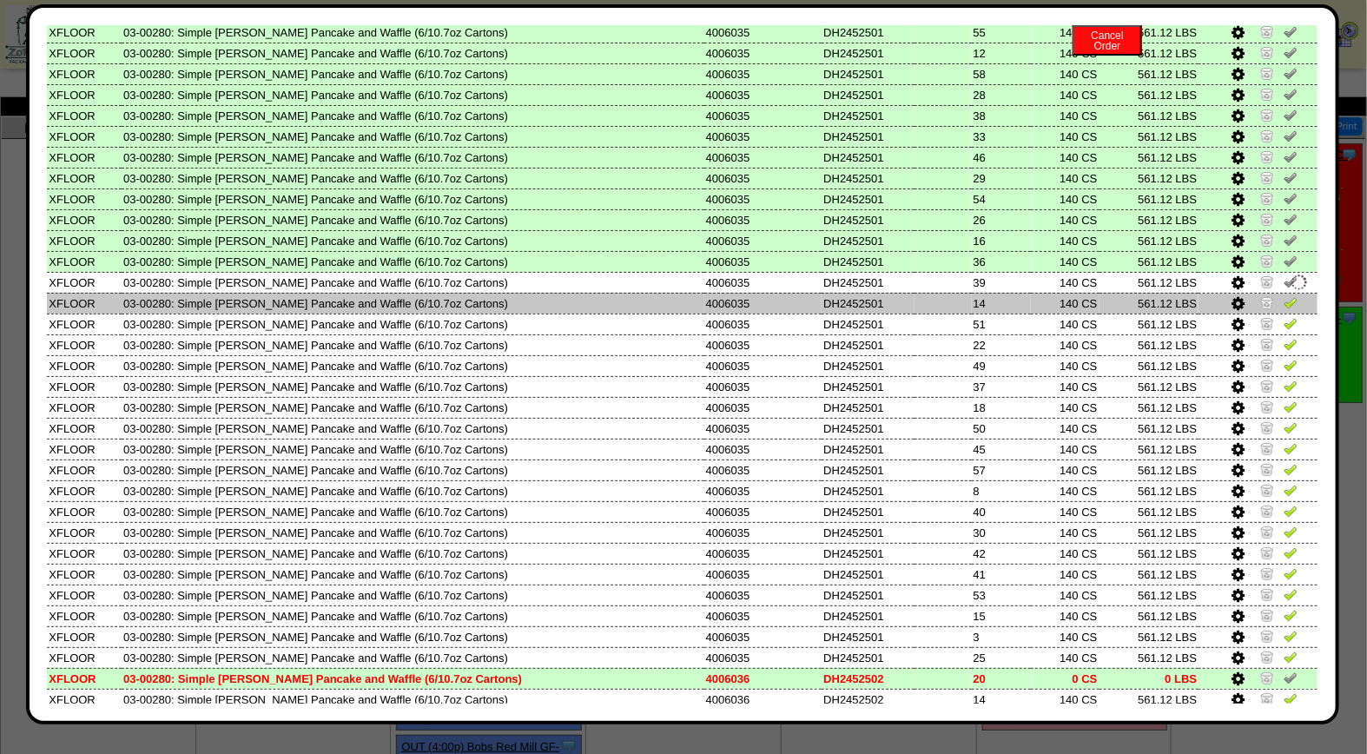
click at [1284, 295] on img at bounding box center [1291, 302] width 14 height 14
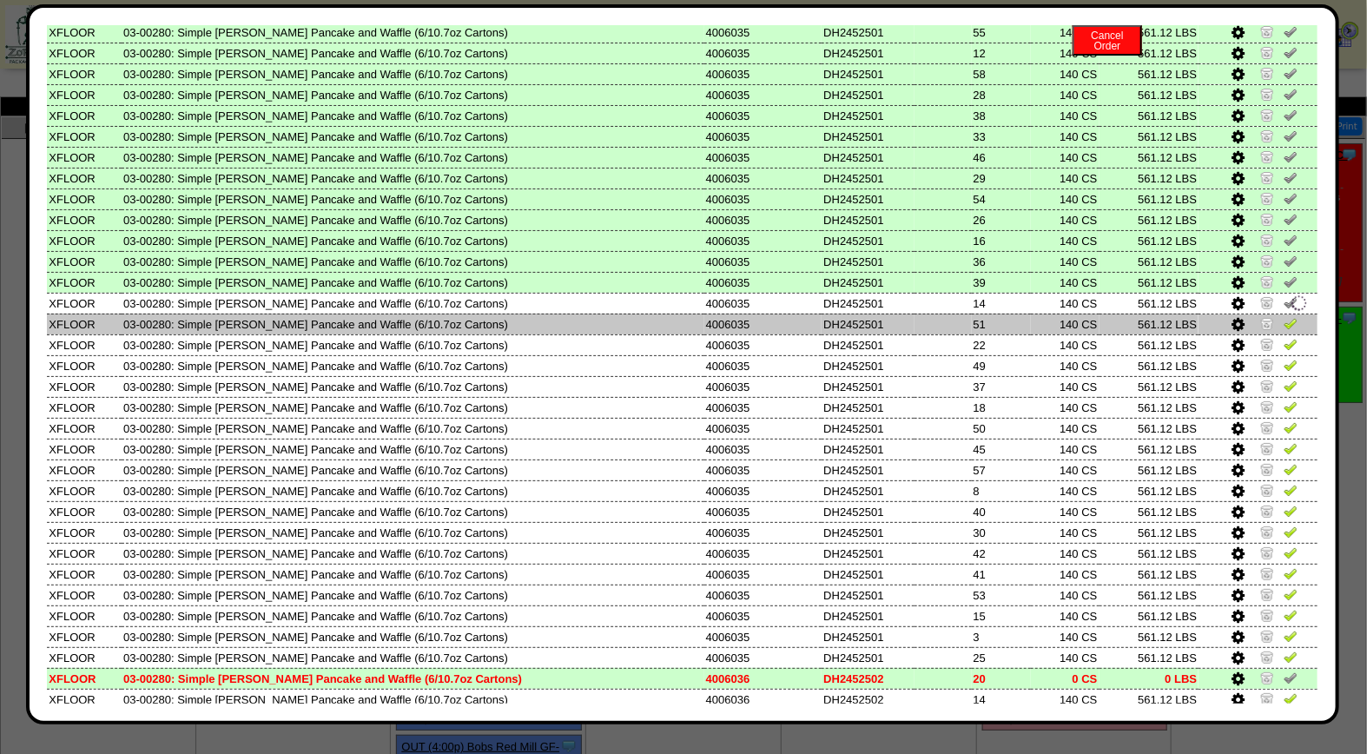
click at [1284, 316] on img at bounding box center [1291, 323] width 14 height 14
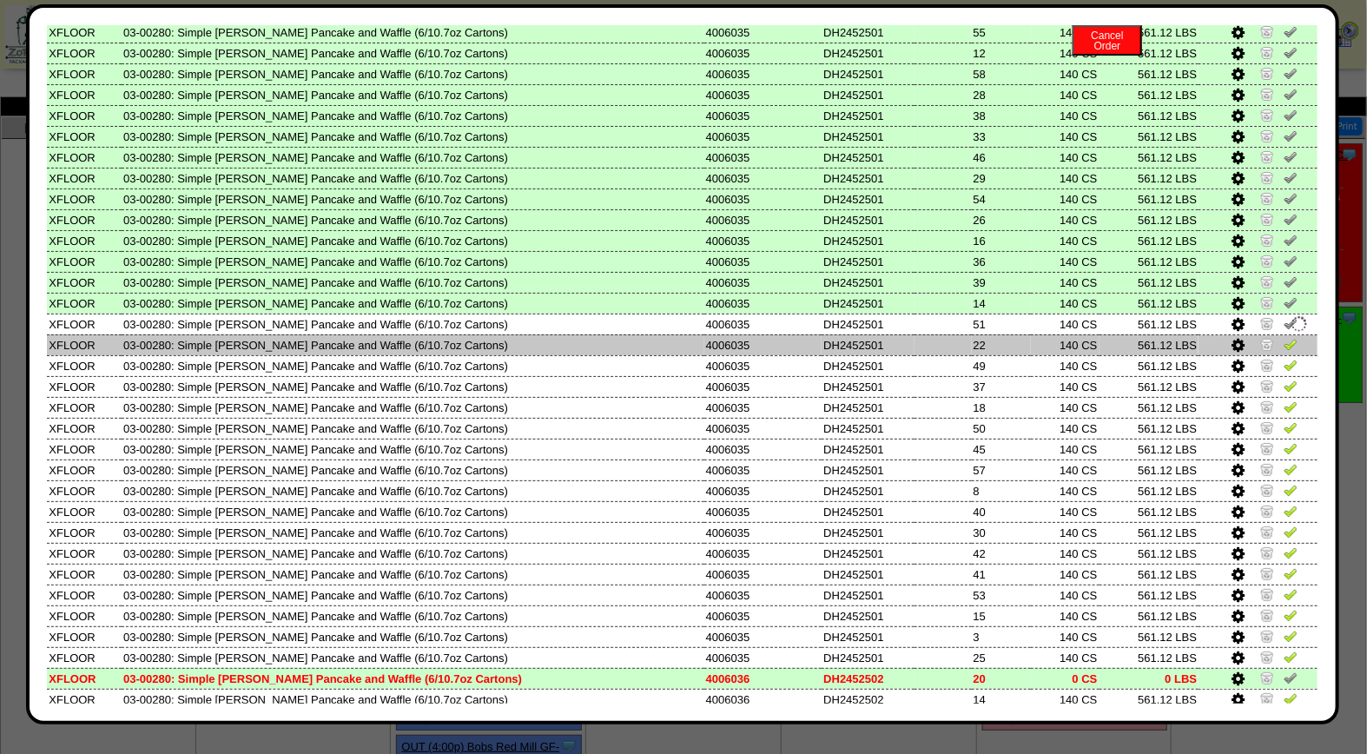
click at [1284, 337] on img at bounding box center [1291, 344] width 14 height 14
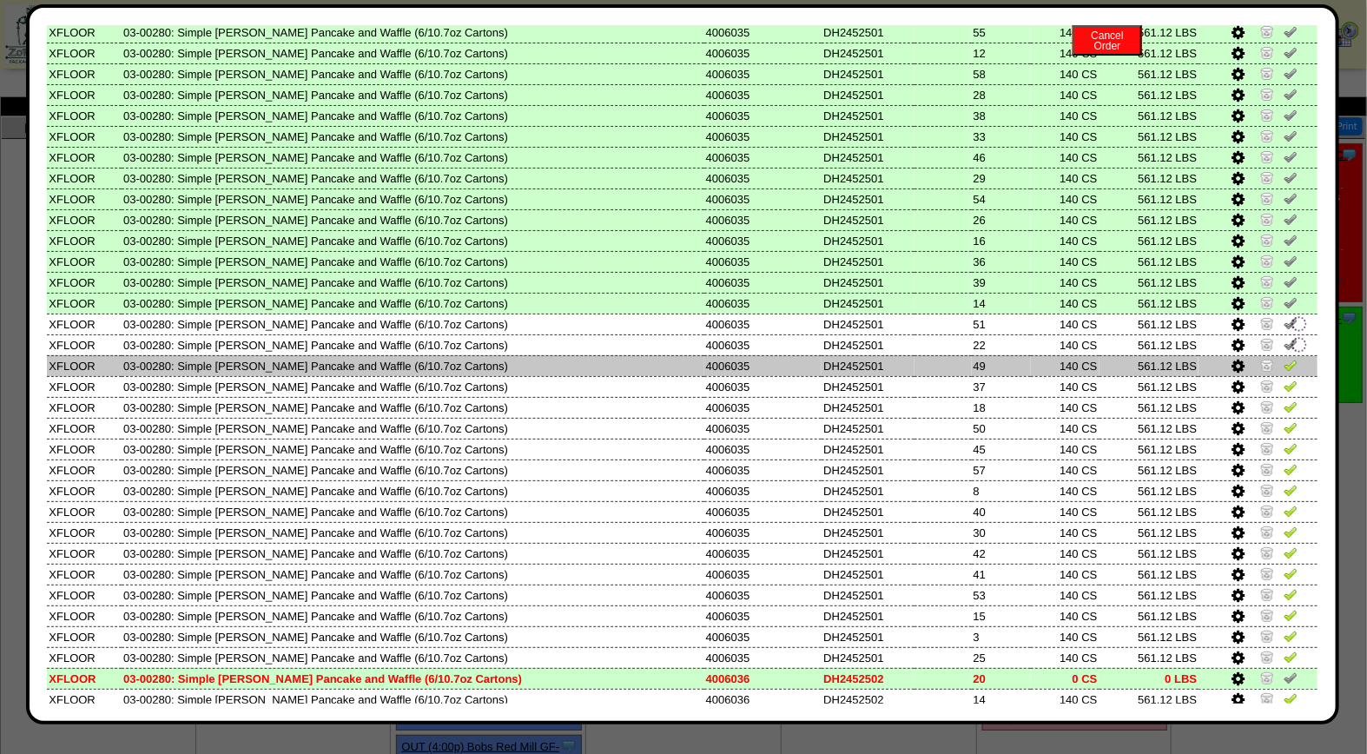
click at [1284, 358] on img at bounding box center [1291, 365] width 14 height 14
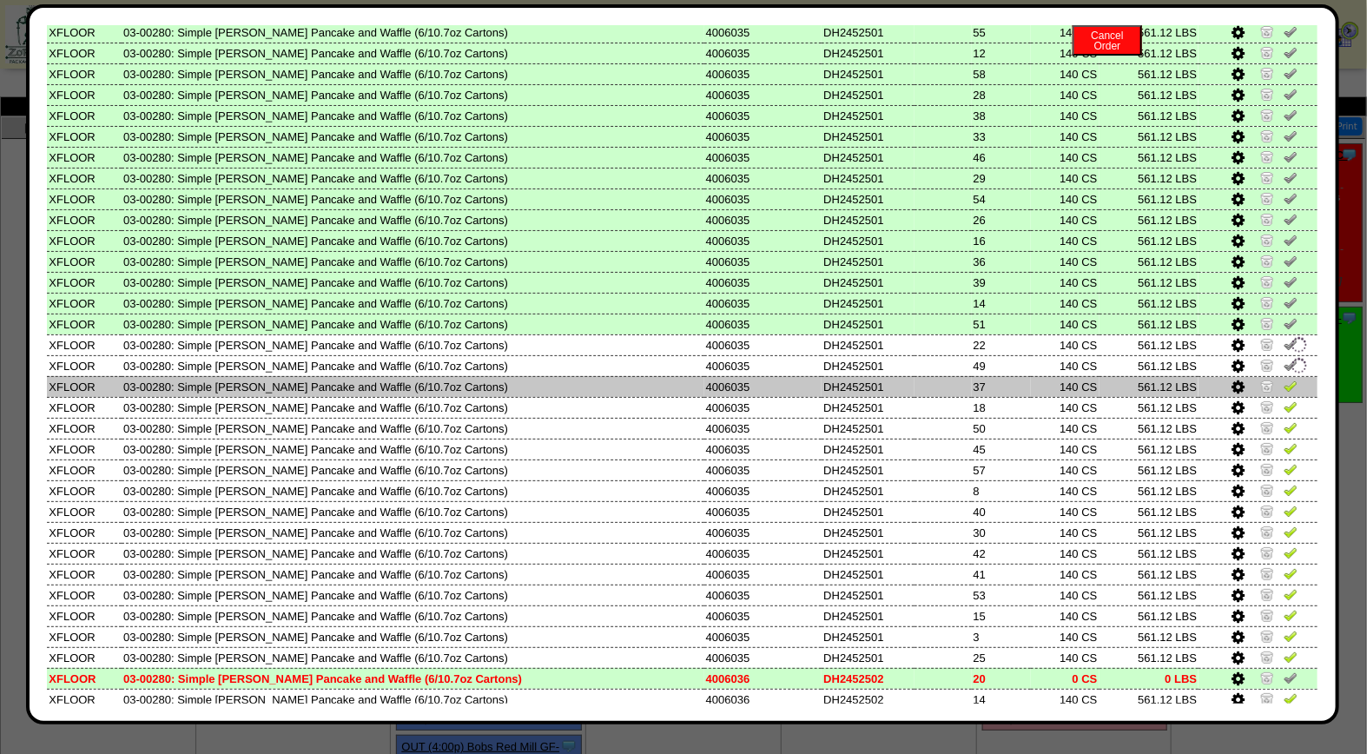
click at [1284, 379] on img at bounding box center [1291, 386] width 14 height 14
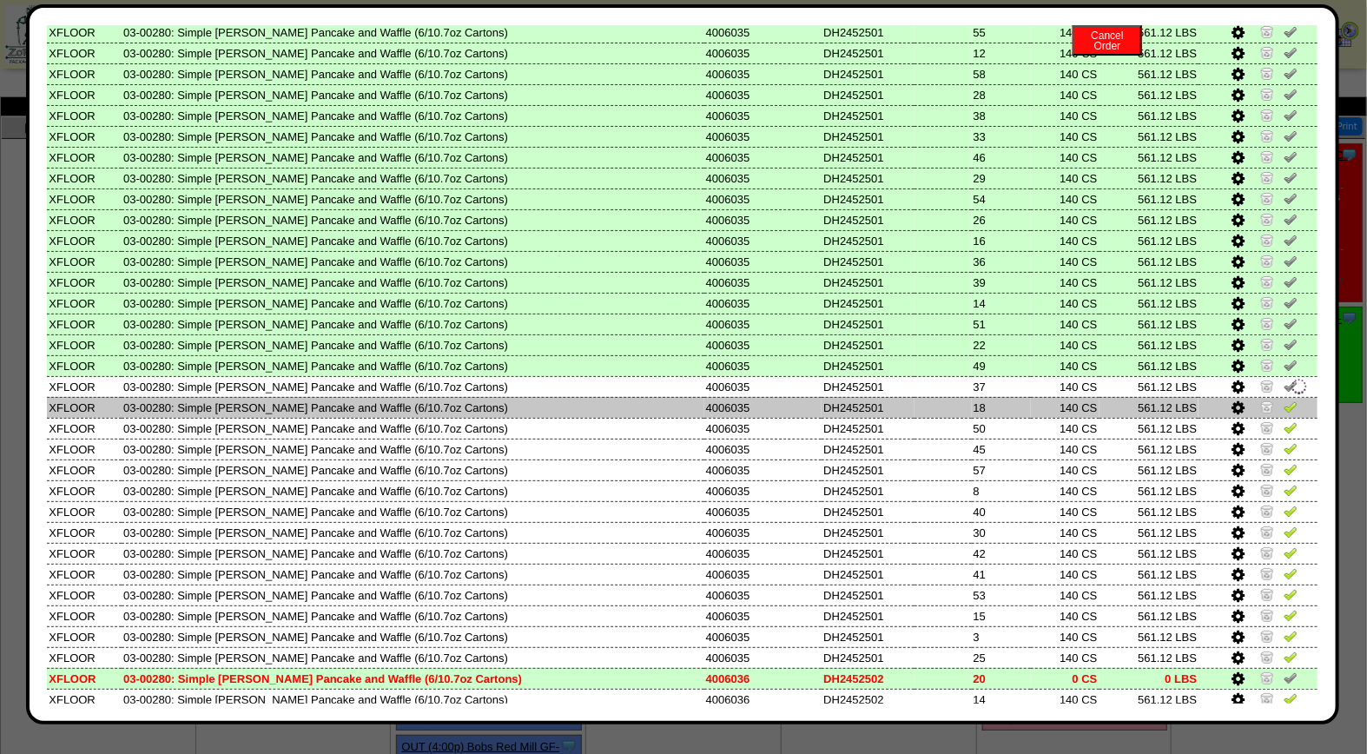
click at [1274, 397] on td at bounding box center [1258, 407] width 119 height 21
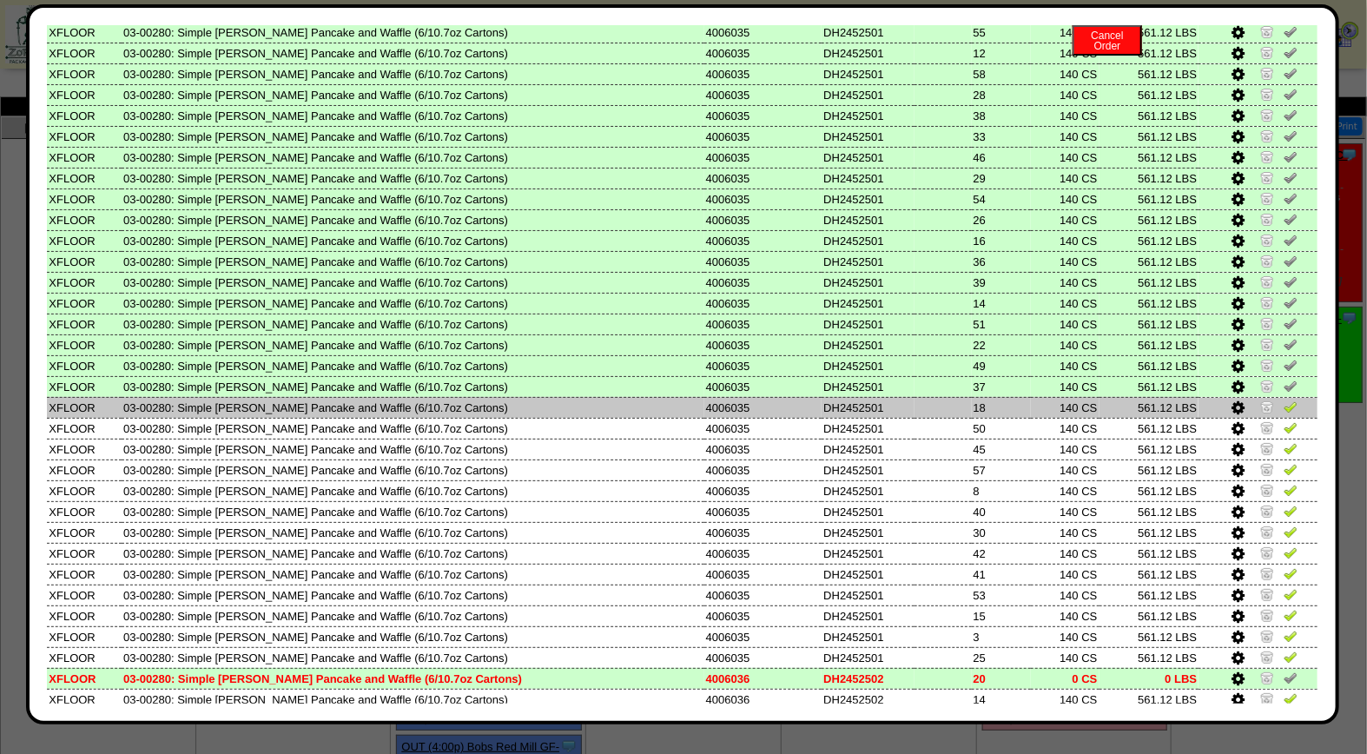
click at [1284, 400] on img at bounding box center [1291, 407] width 14 height 14
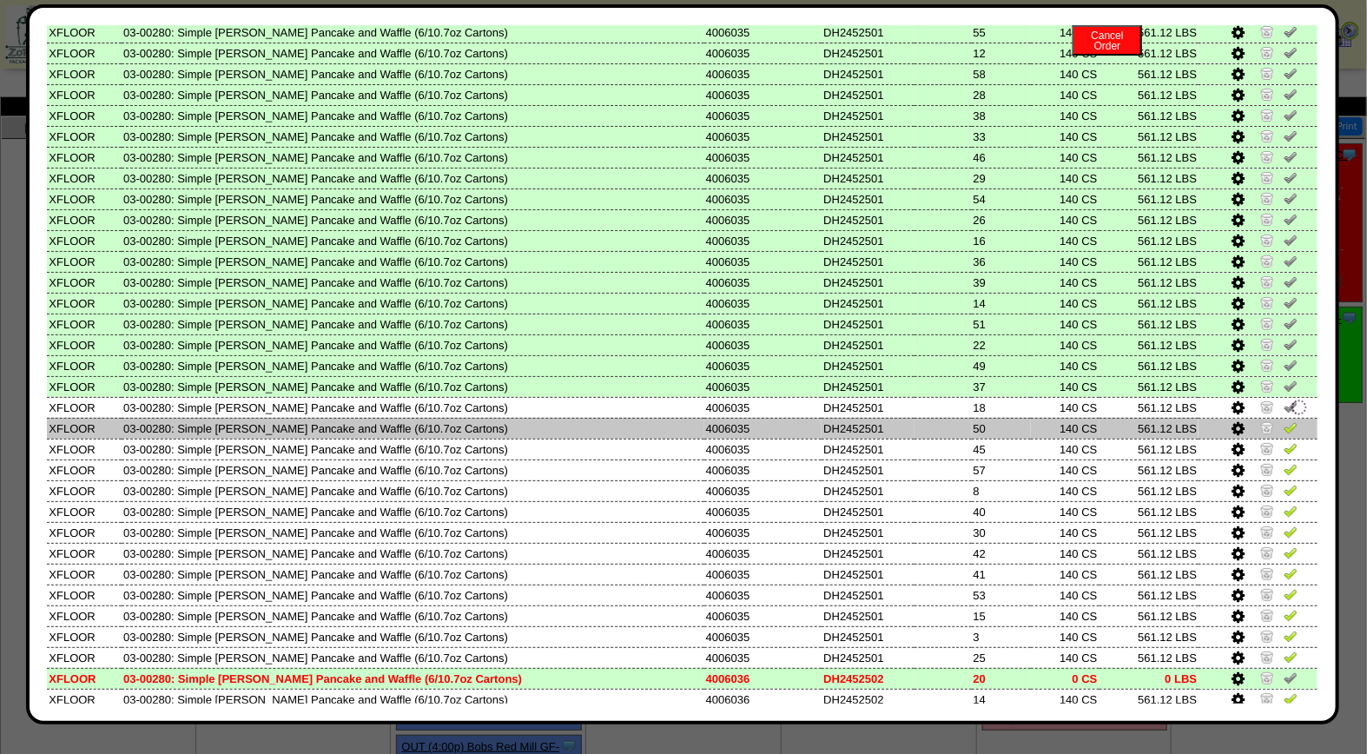
click at [1284, 420] on img at bounding box center [1291, 427] width 14 height 14
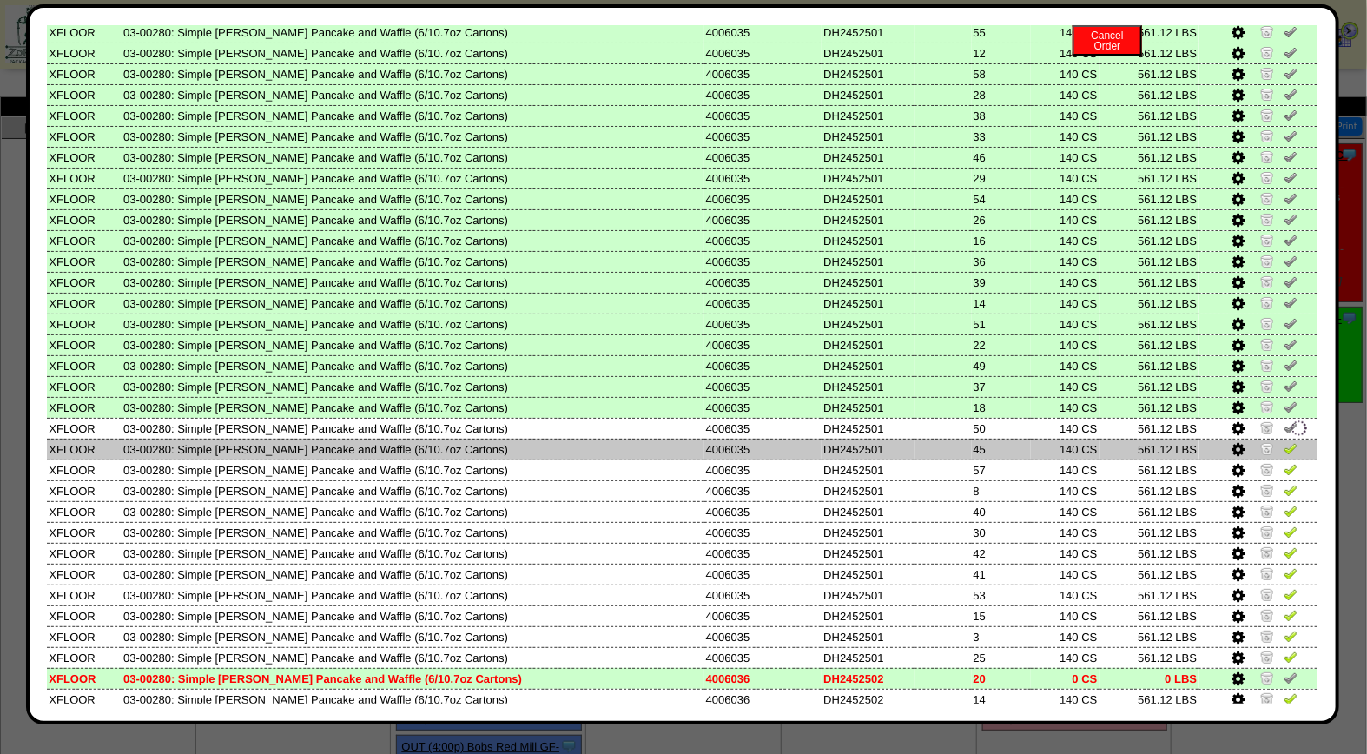
click at [1284, 441] on img at bounding box center [1291, 448] width 14 height 14
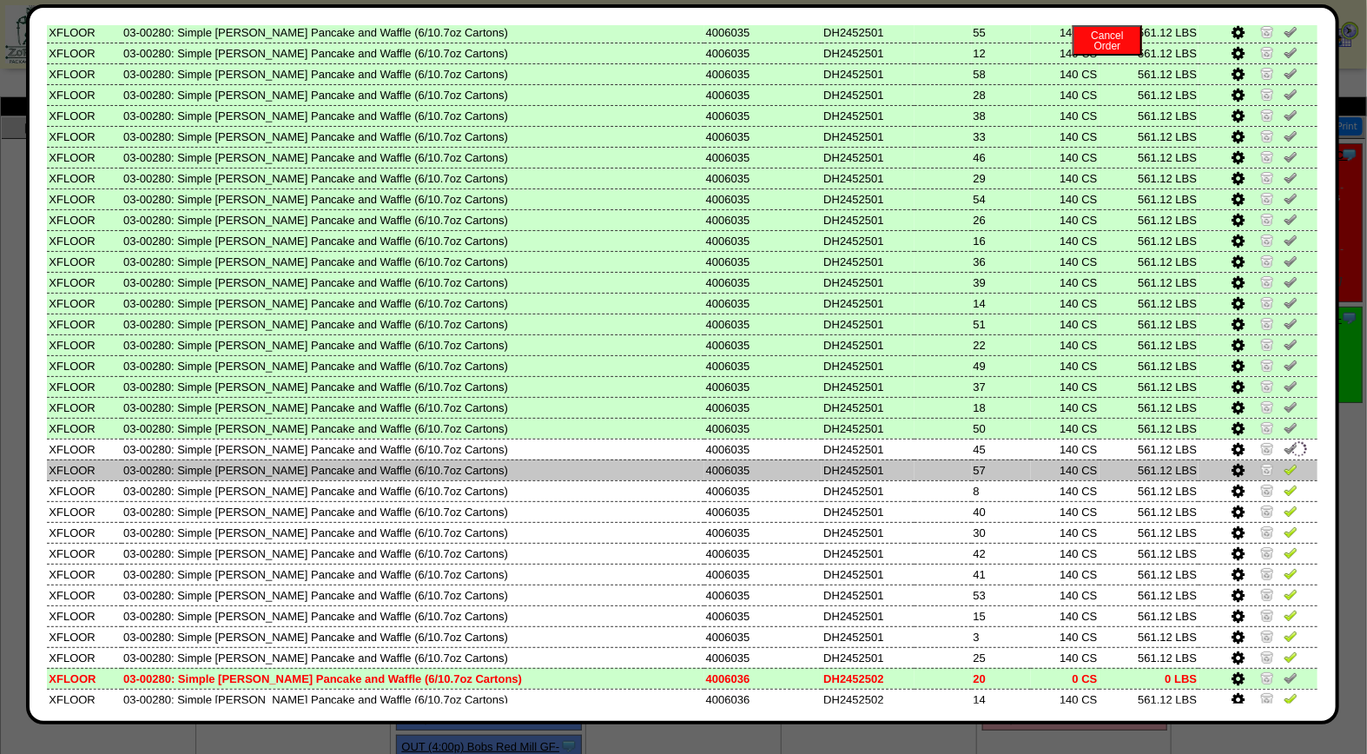
click at [1284, 462] on img at bounding box center [1291, 469] width 14 height 14
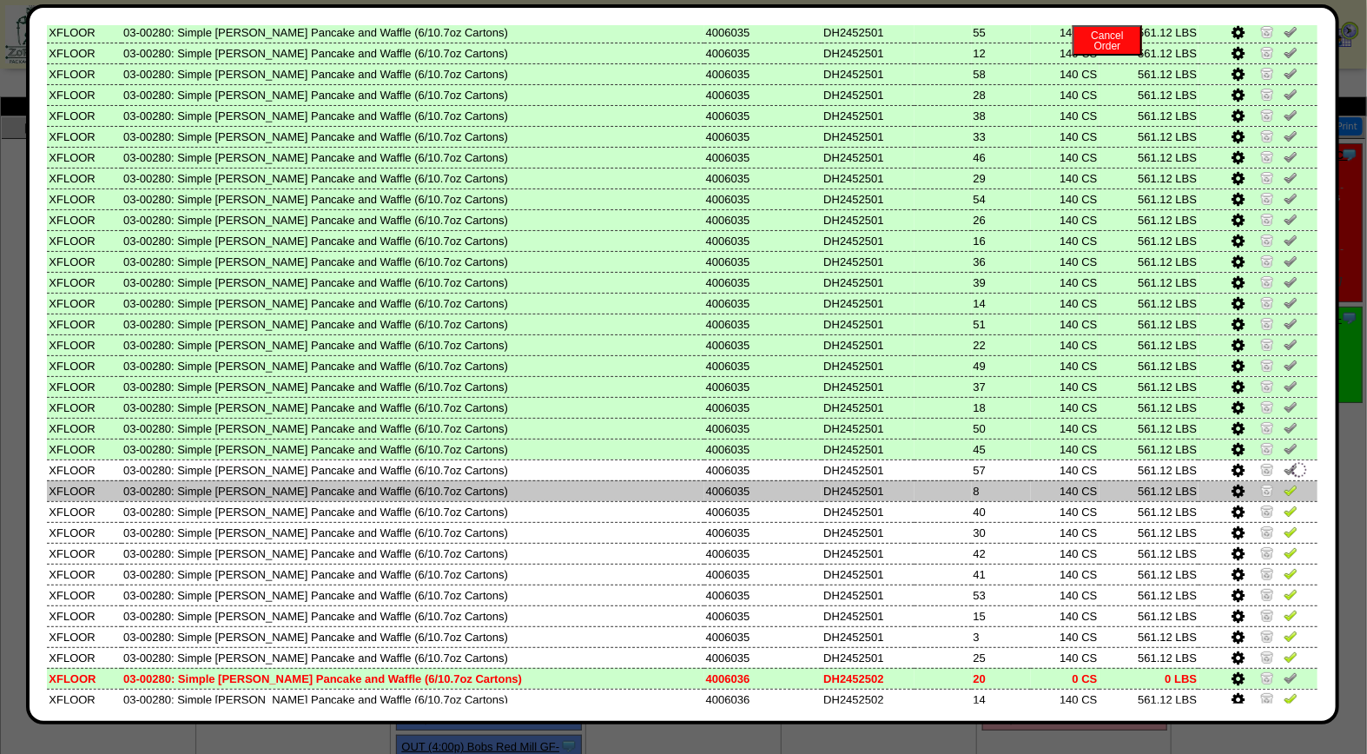
click at [1284, 483] on img at bounding box center [1291, 490] width 14 height 14
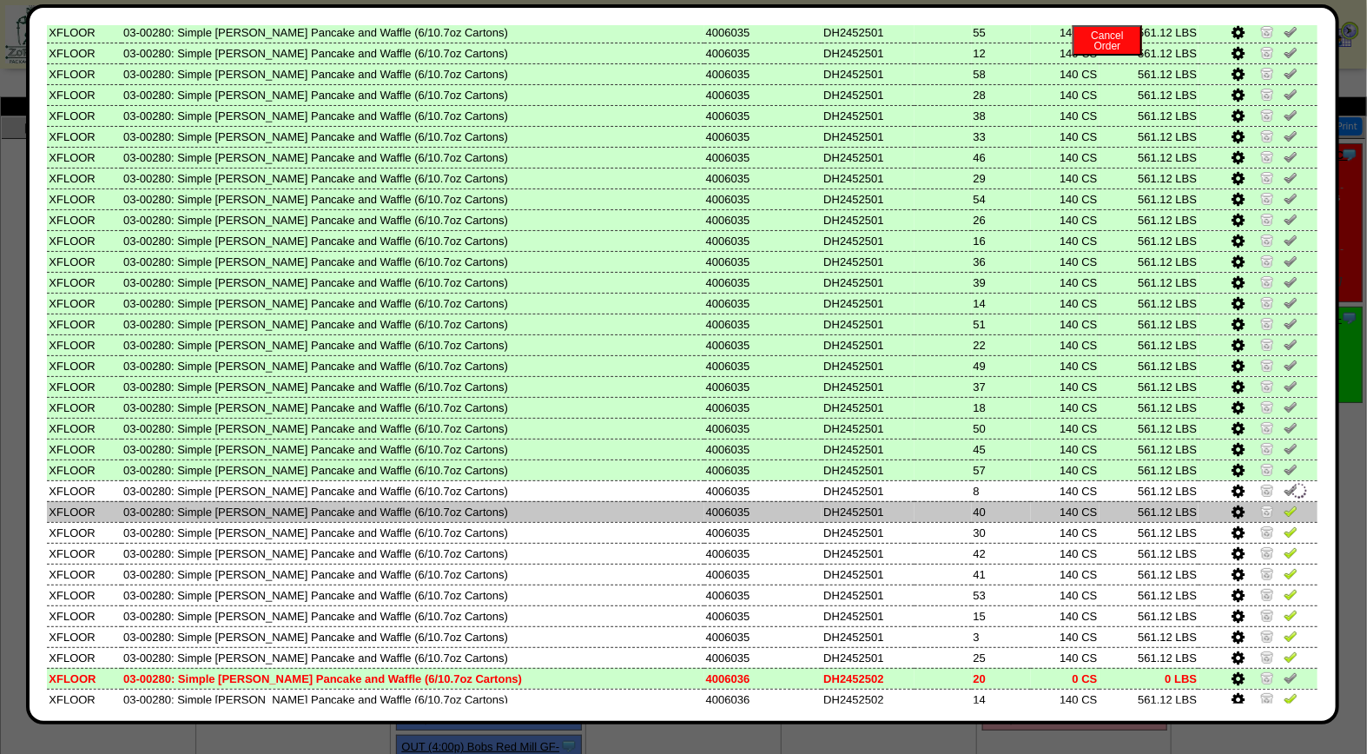
click at [1284, 504] on img at bounding box center [1291, 511] width 14 height 14
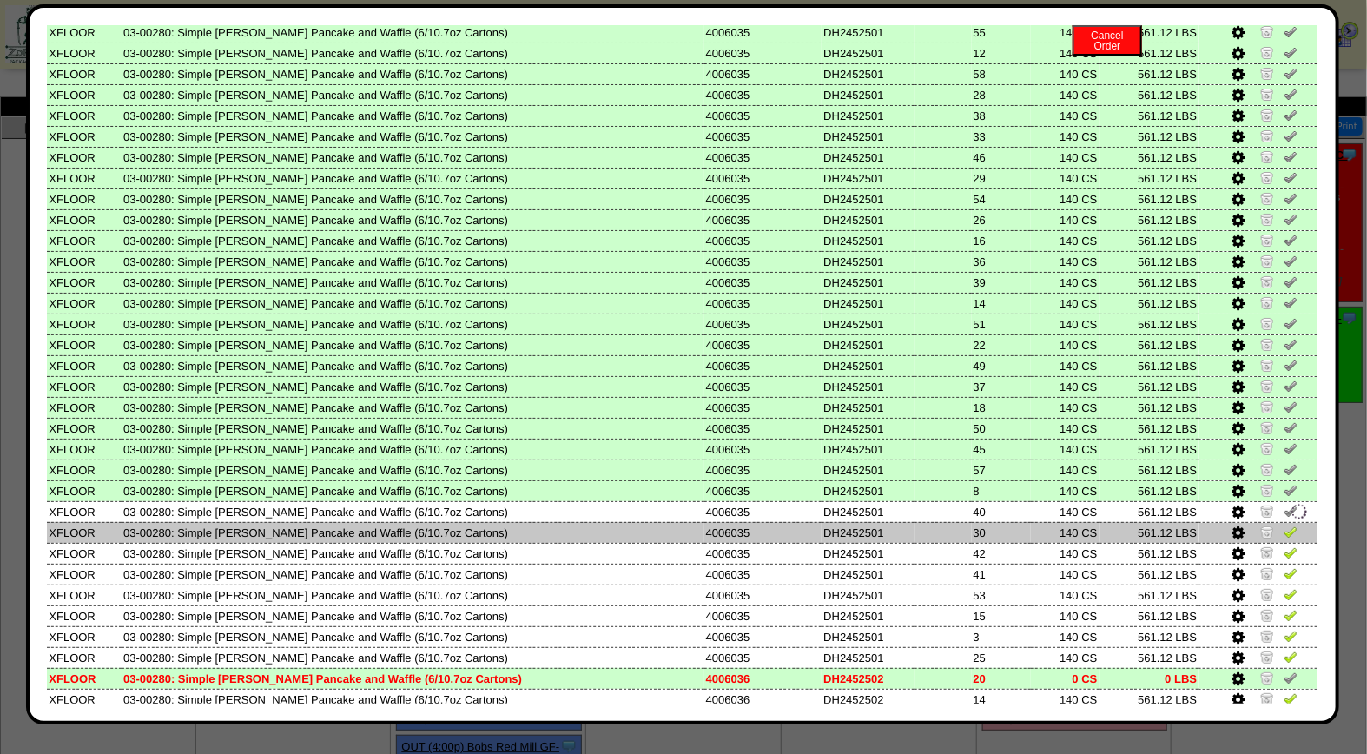
click at [1284, 525] on img at bounding box center [1291, 532] width 14 height 14
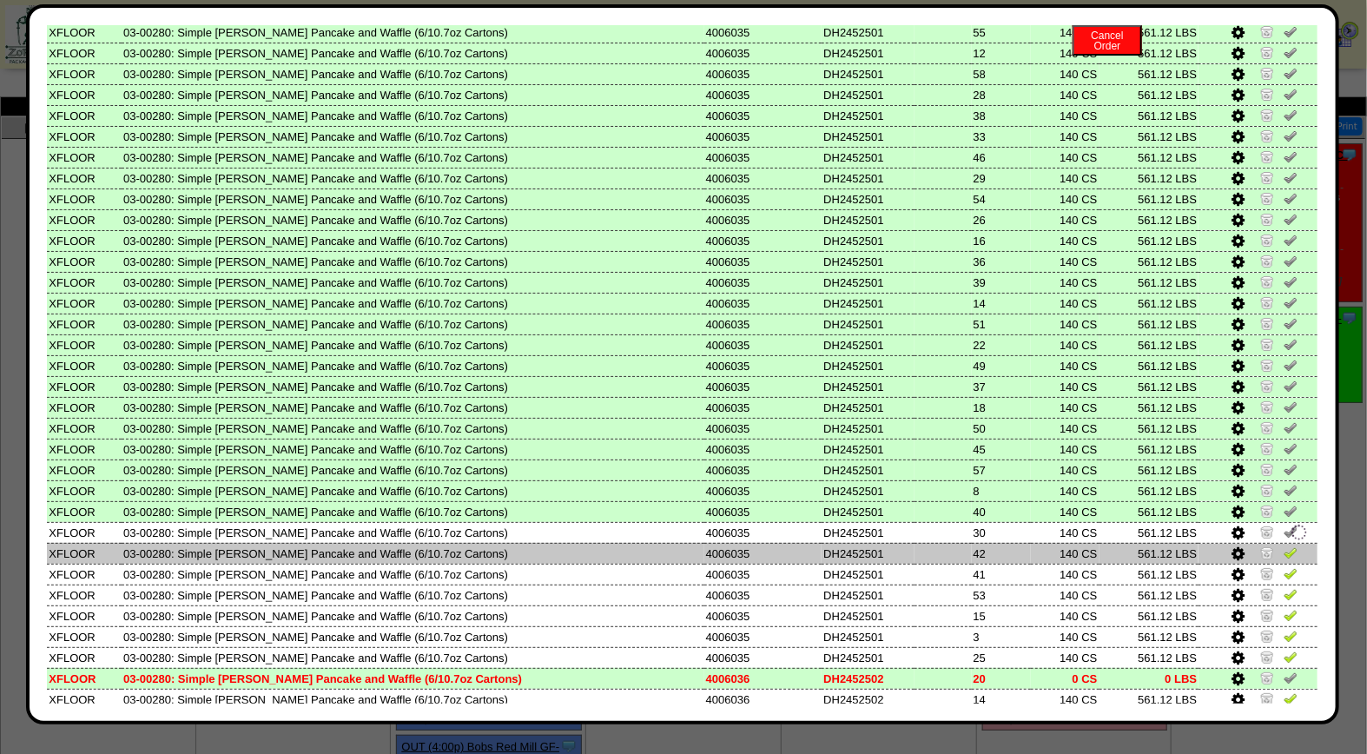
click at [1284, 546] on img at bounding box center [1291, 553] width 14 height 14
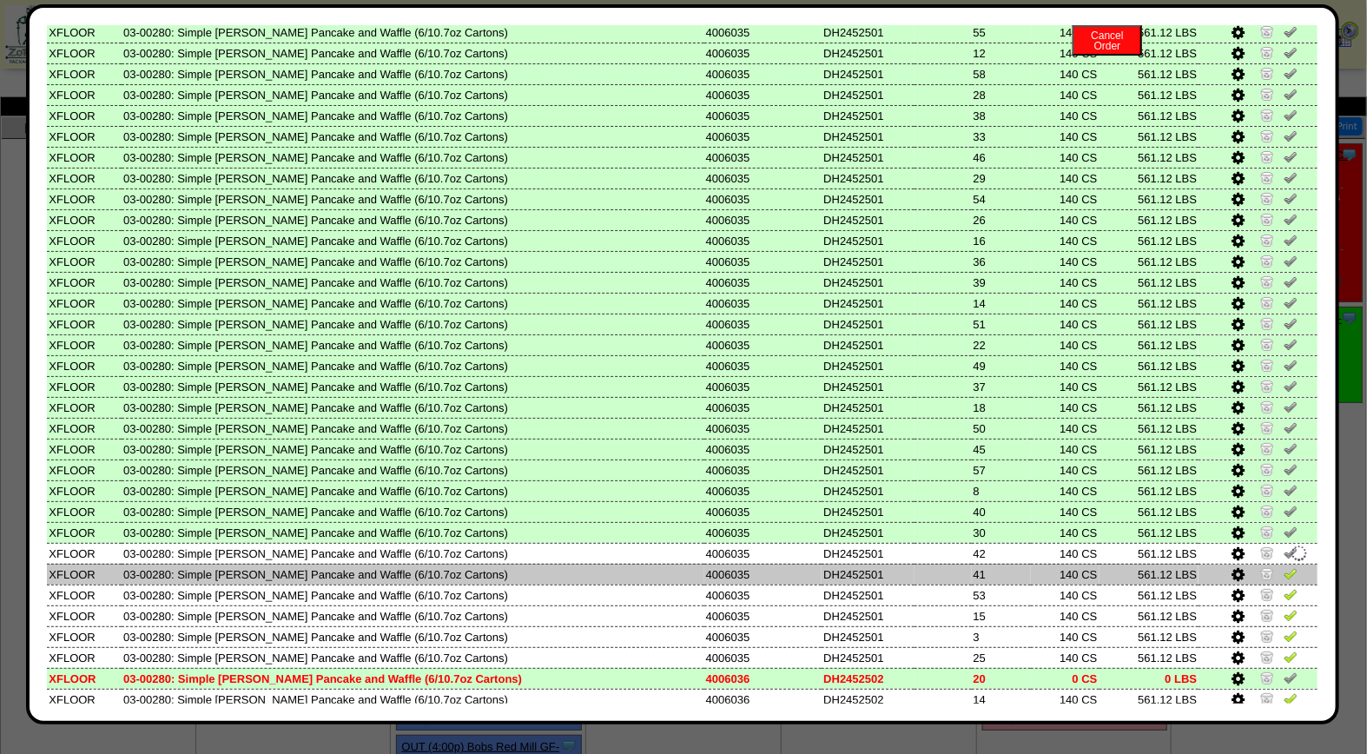
click at [1284, 566] on img at bounding box center [1291, 573] width 14 height 14
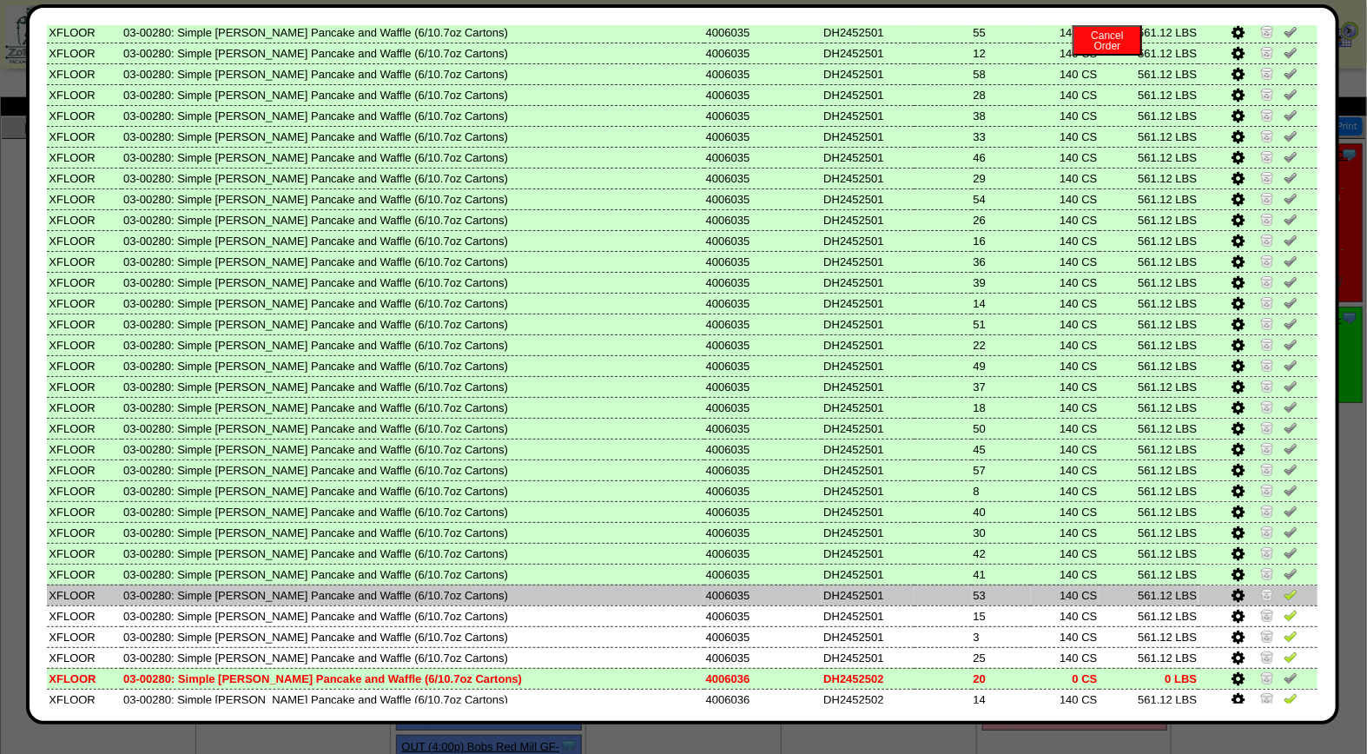
click at [1284, 587] on img at bounding box center [1291, 594] width 14 height 14
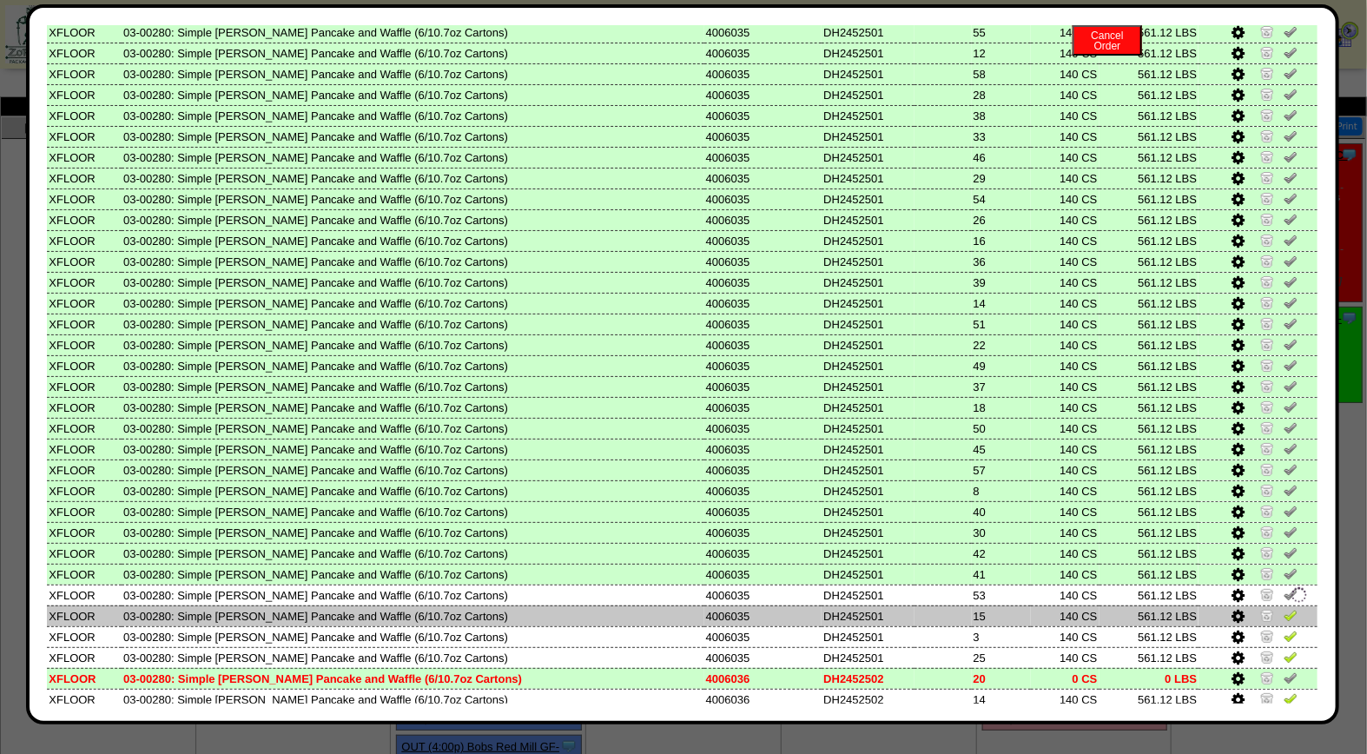
click at [1284, 608] on img at bounding box center [1291, 615] width 14 height 14
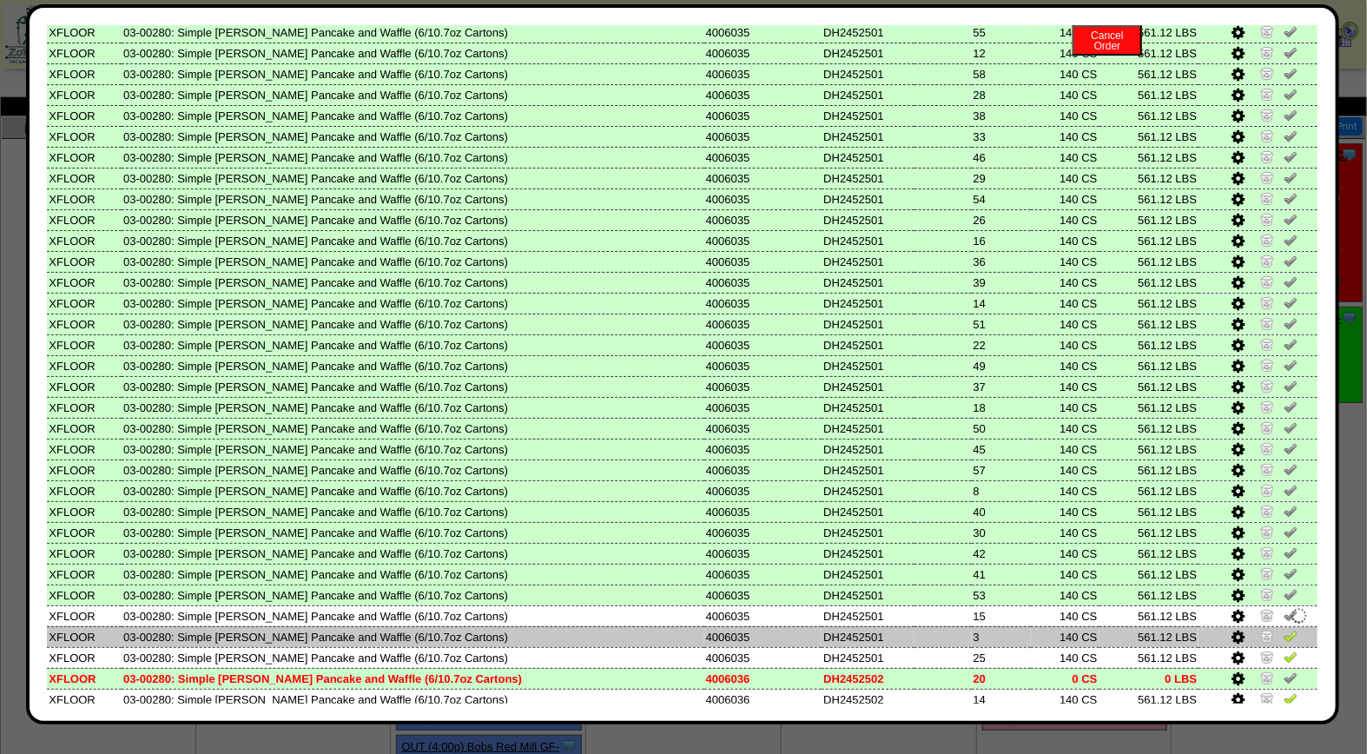
click at [1284, 629] on img at bounding box center [1291, 636] width 14 height 14
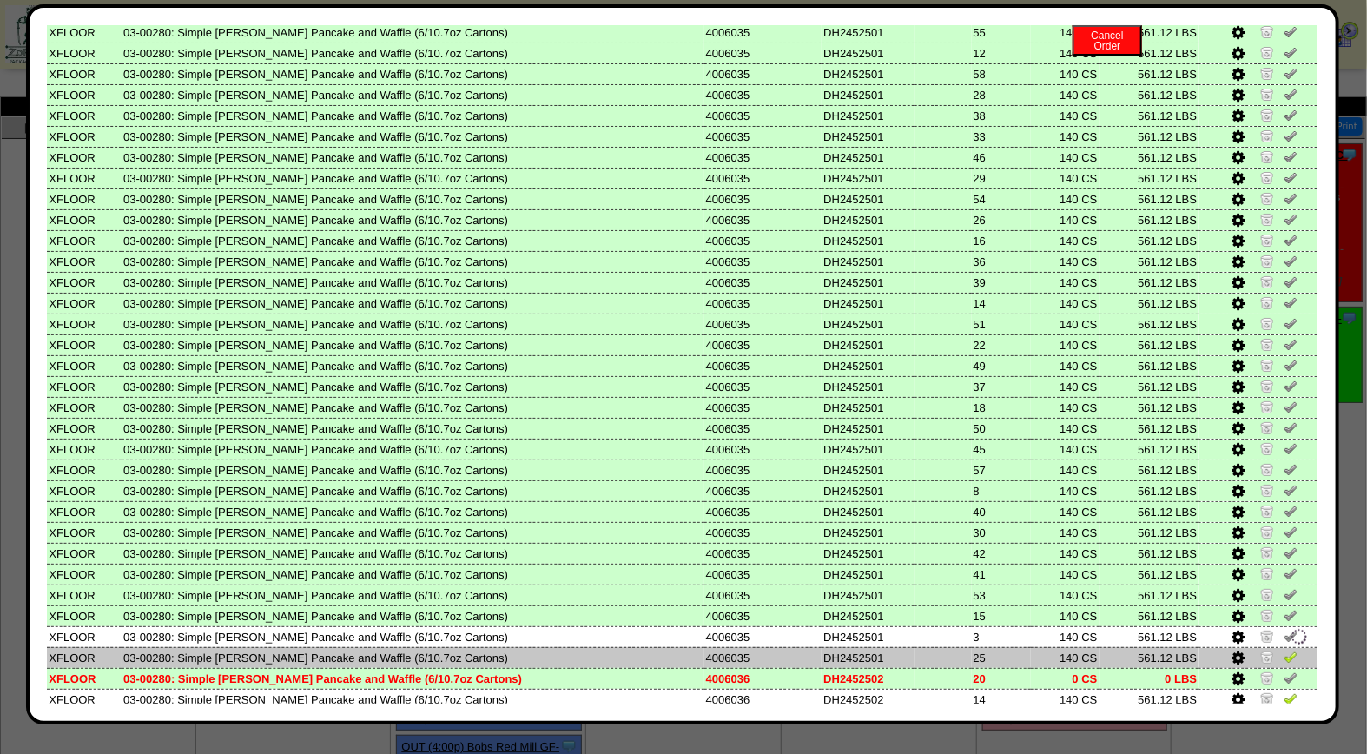
click at [1284, 650] on img at bounding box center [1291, 657] width 14 height 14
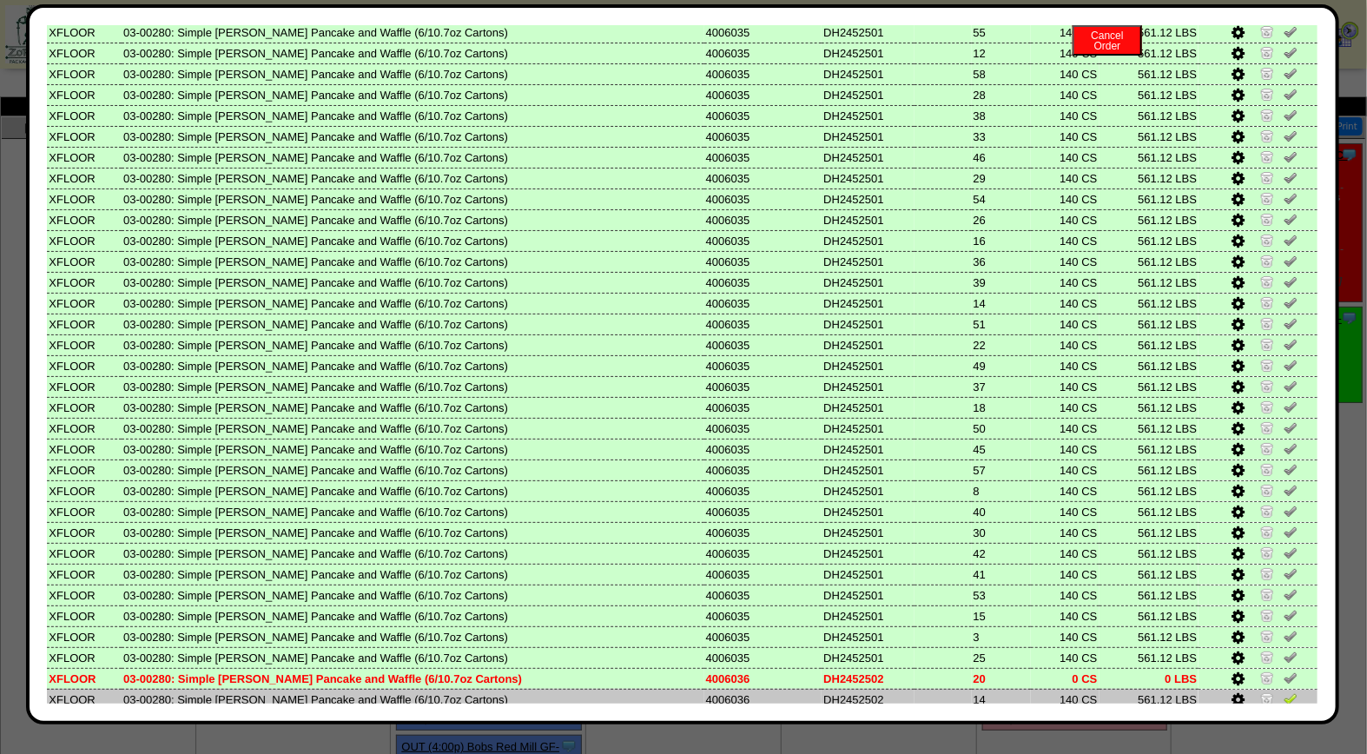
click at [1284, 692] on img at bounding box center [1291, 699] width 14 height 14
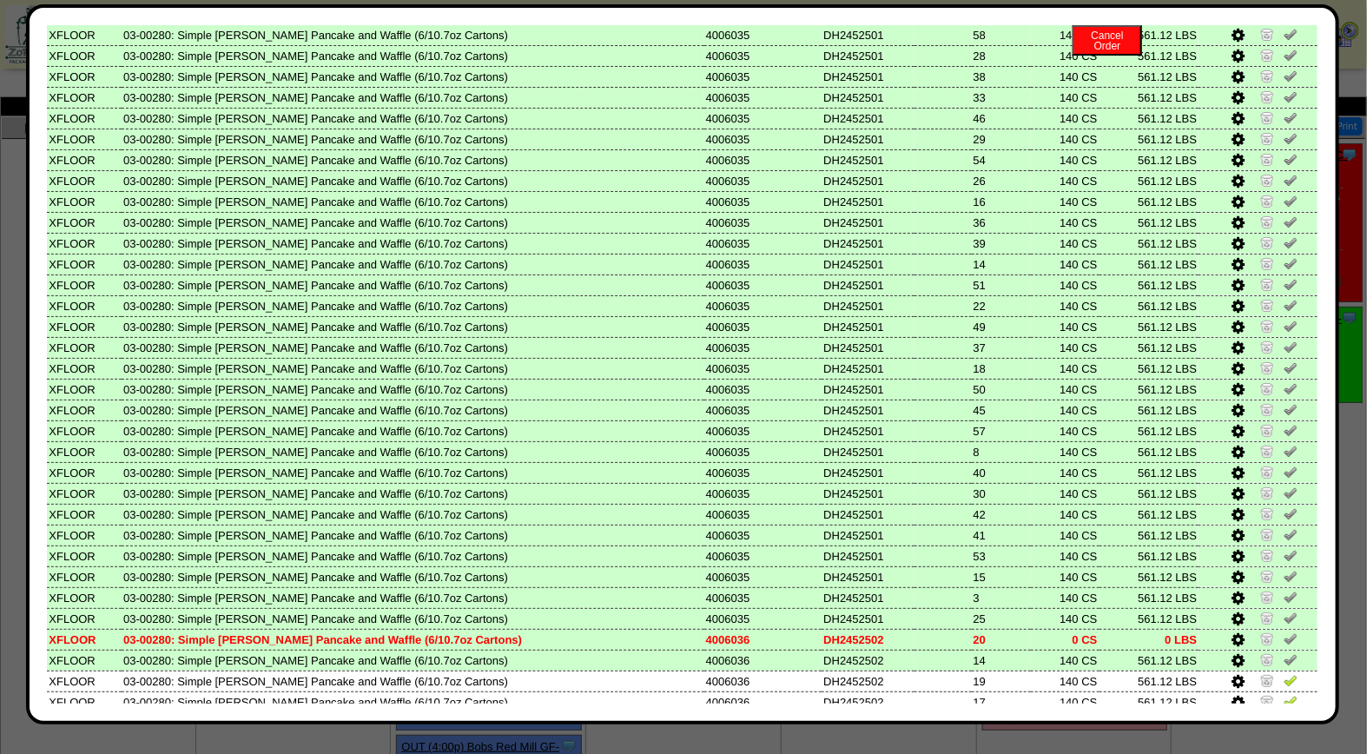
scroll to position [636, 0]
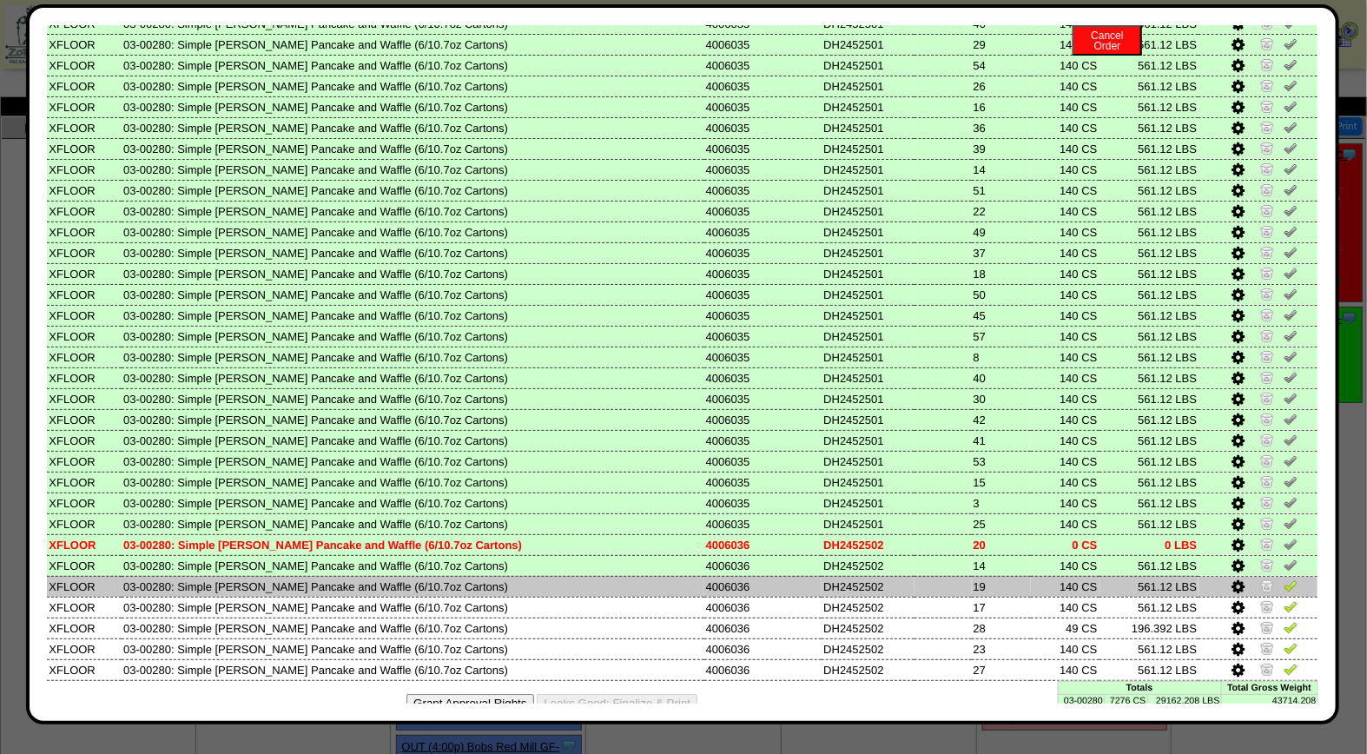
click at [1284, 579] on img at bounding box center [1291, 586] width 14 height 14
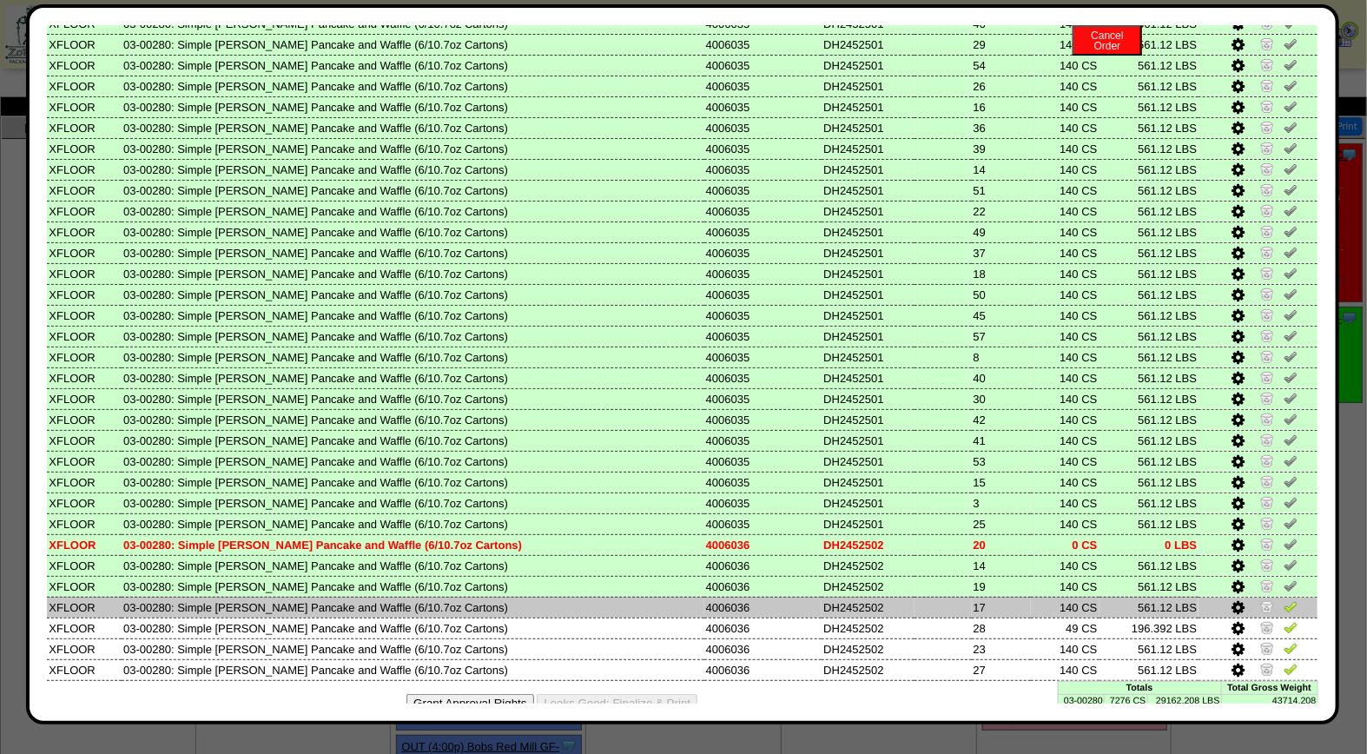
click at [1284, 599] on img at bounding box center [1291, 606] width 14 height 14
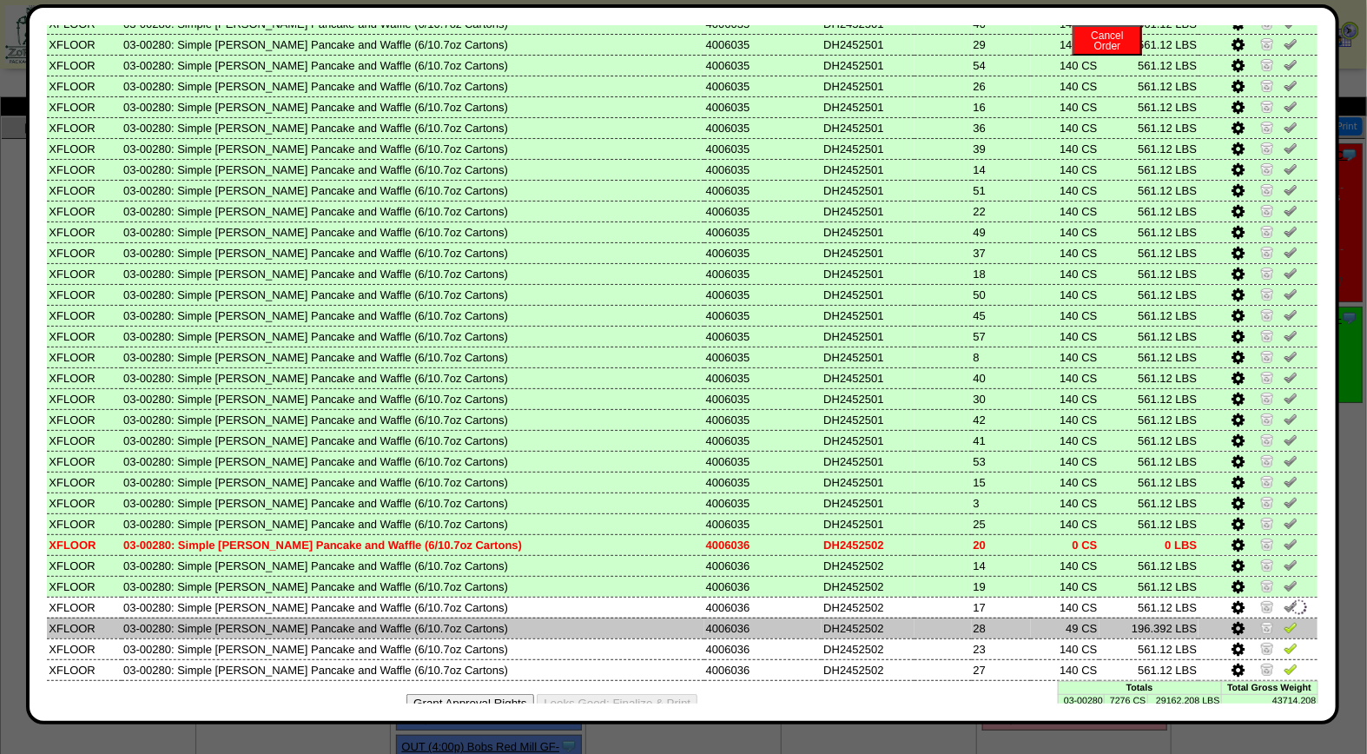
click at [1284, 620] on img at bounding box center [1291, 627] width 14 height 14
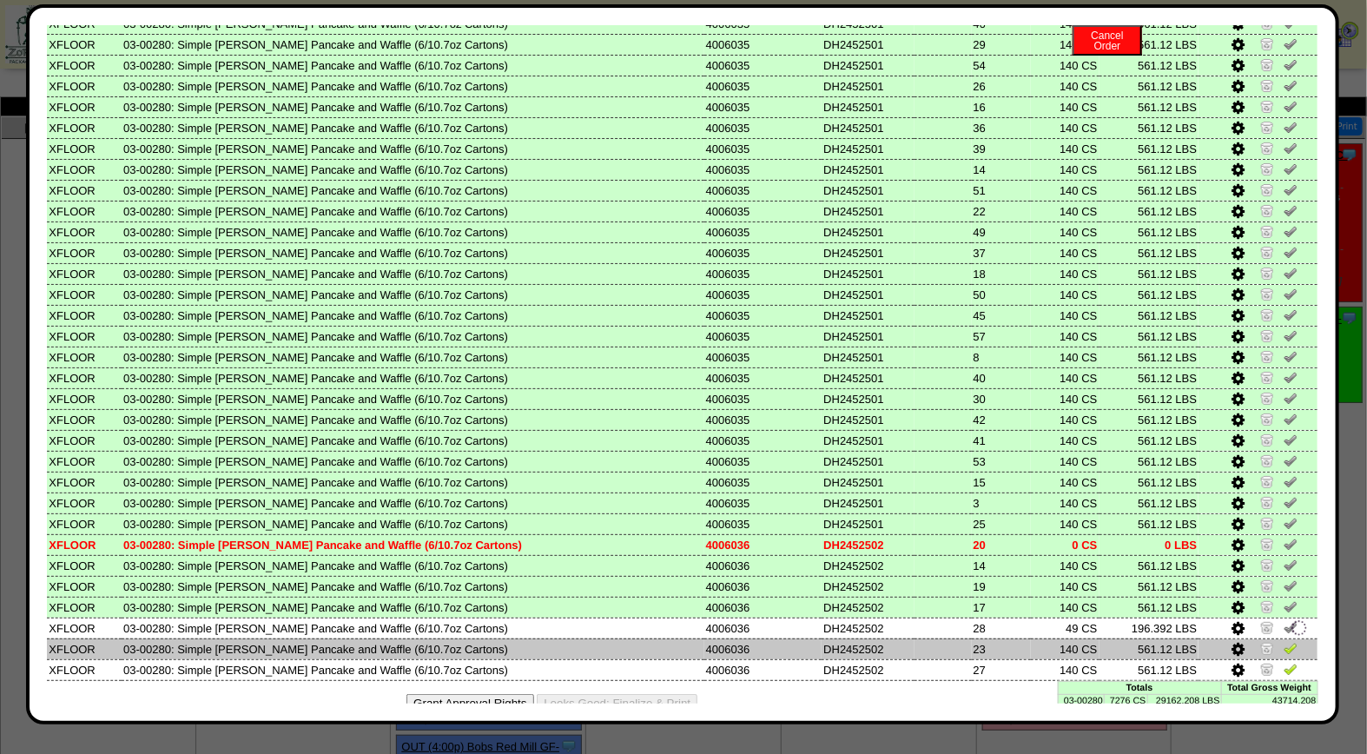
click at [1284, 641] on img at bounding box center [1291, 648] width 14 height 14
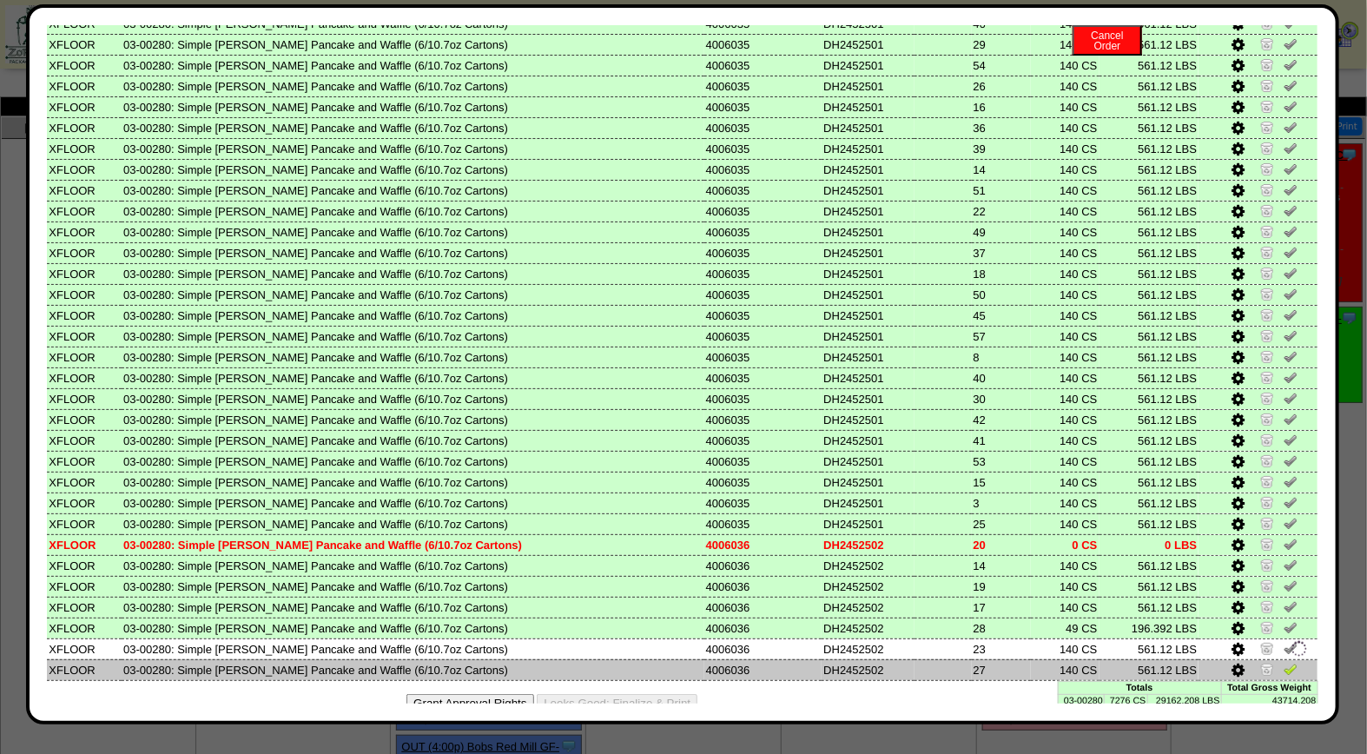
click at [1284, 662] on img at bounding box center [1291, 669] width 14 height 14
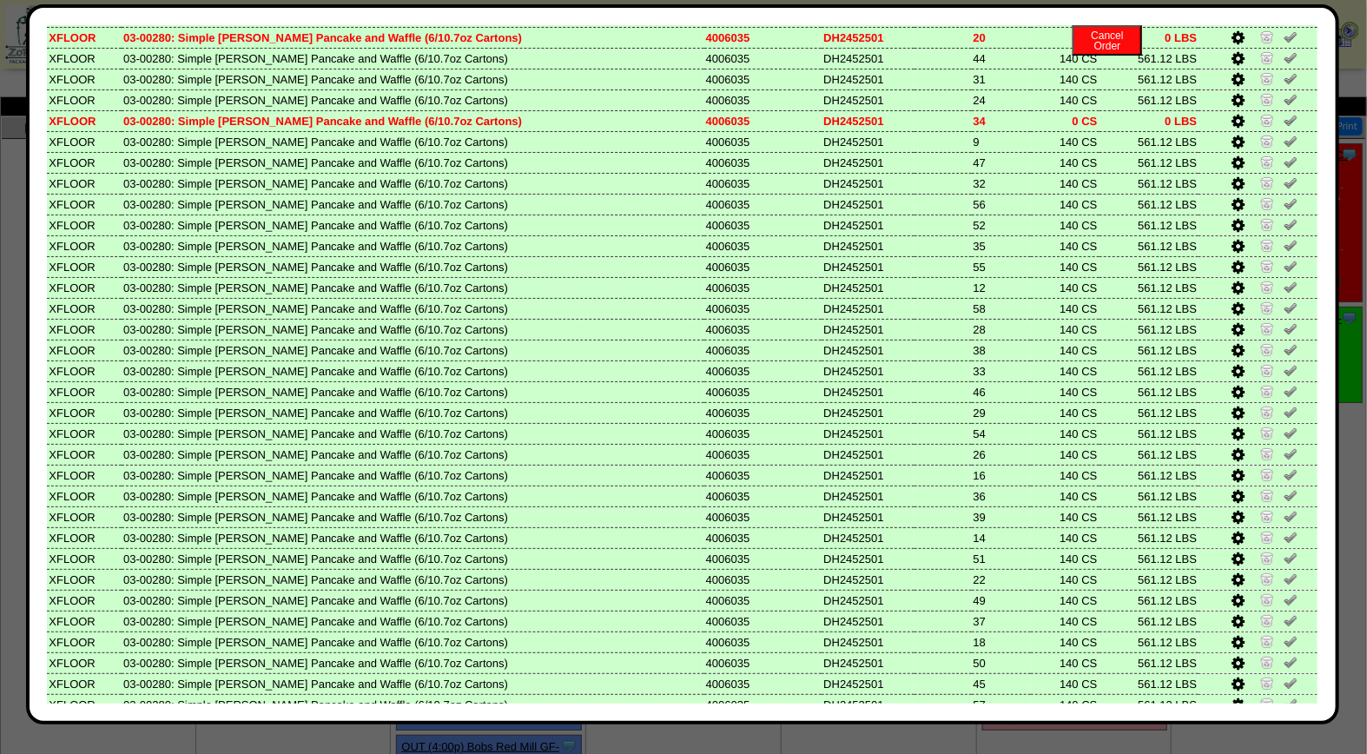
scroll to position [0, 0]
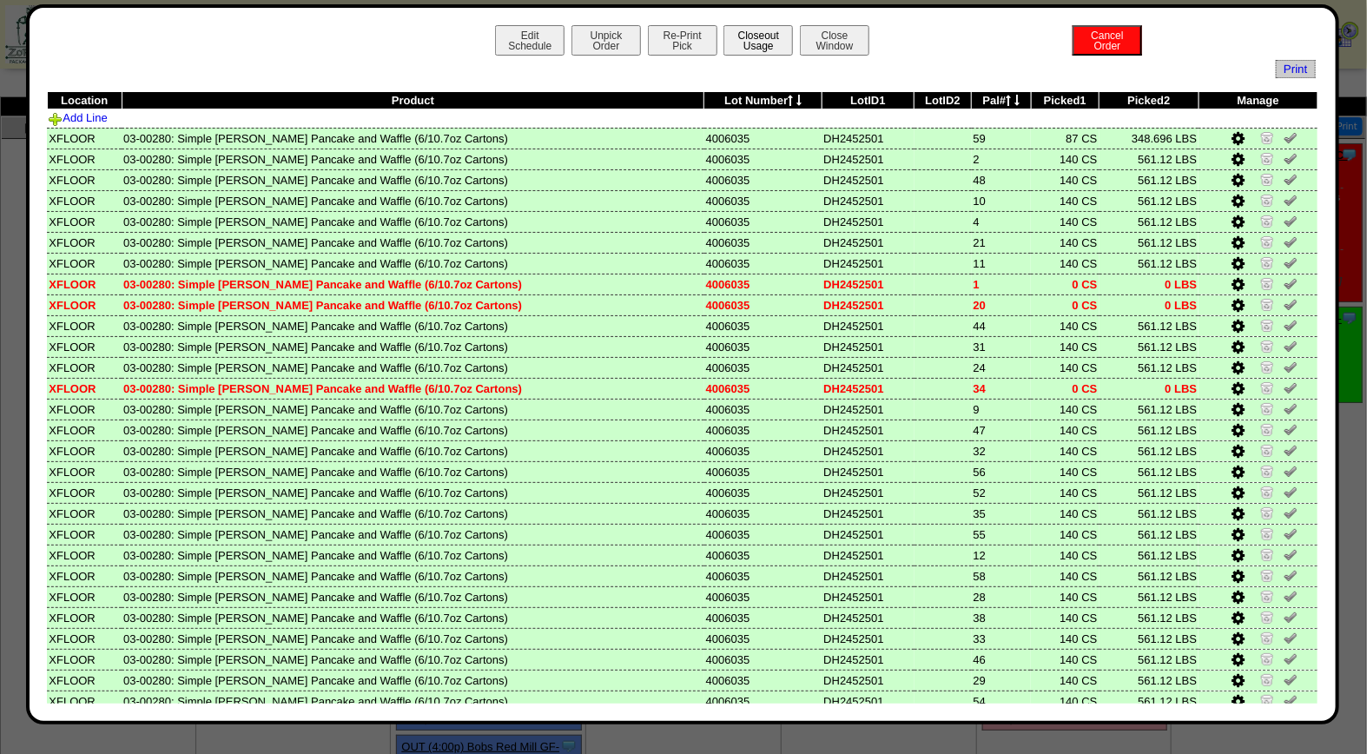
click at [770, 40] on button "Closeout Usage" at bounding box center [758, 40] width 69 height 30
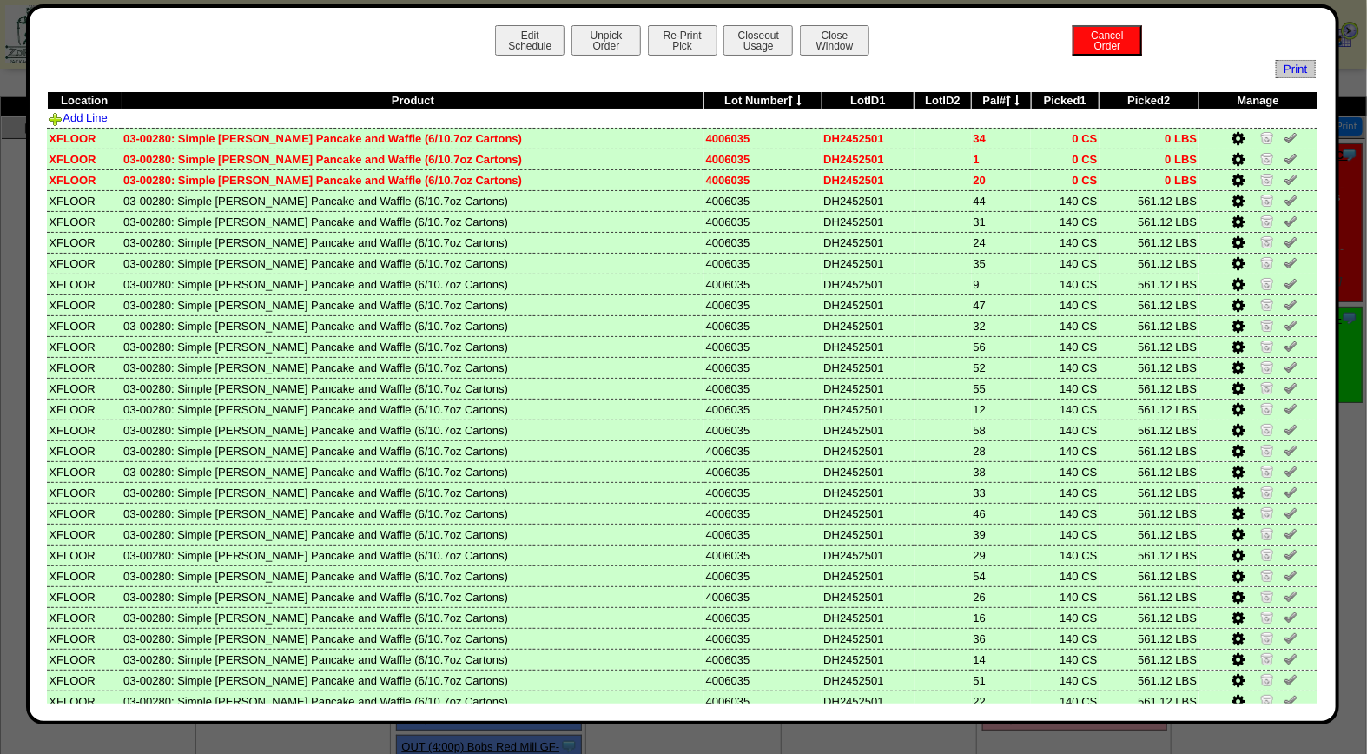
drag, startPoint x: 1326, startPoint y: 220, endPoint x: 1314, endPoint y: 426, distance: 206.2
click at [1314, 426] on div "Edit Schedule Unpick Order Re-Print Pick Closeout Usage Cancel Order Close Wind…" at bounding box center [683, 364] width 1314 height 720
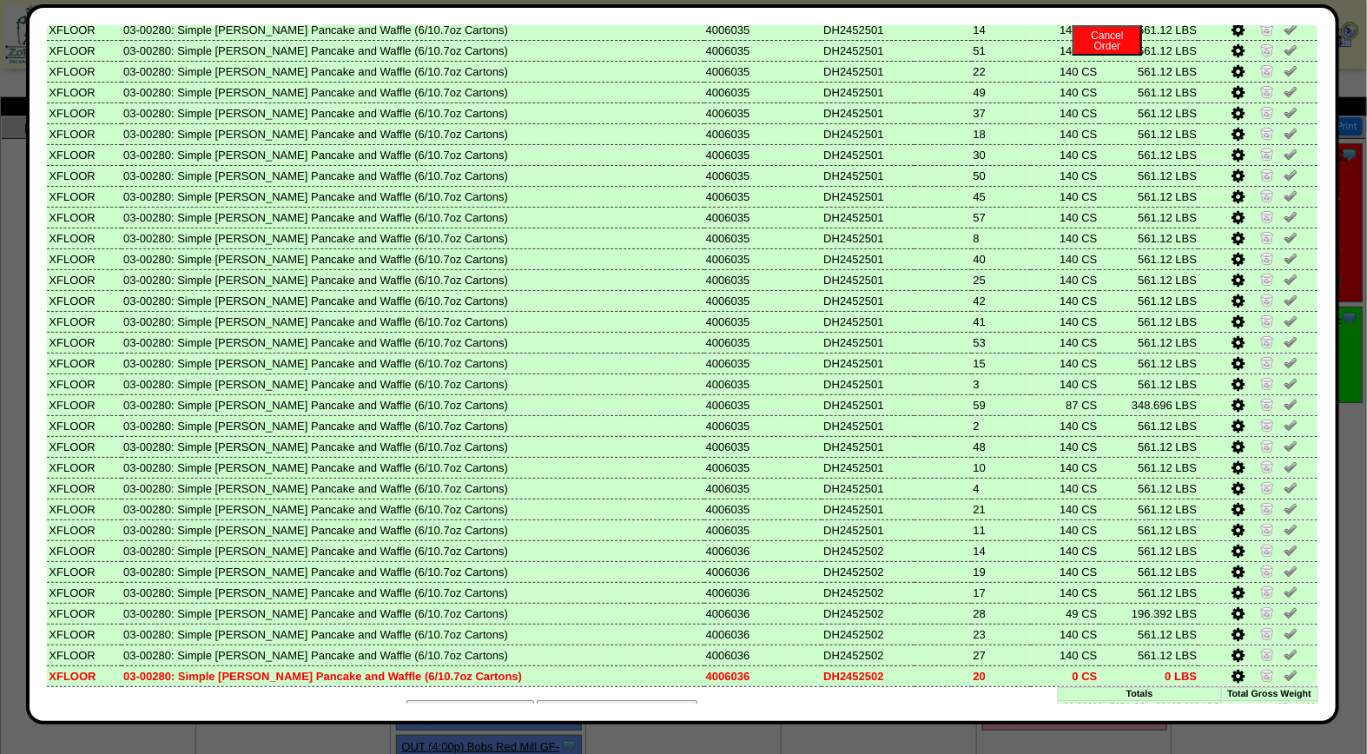
scroll to position [636, 0]
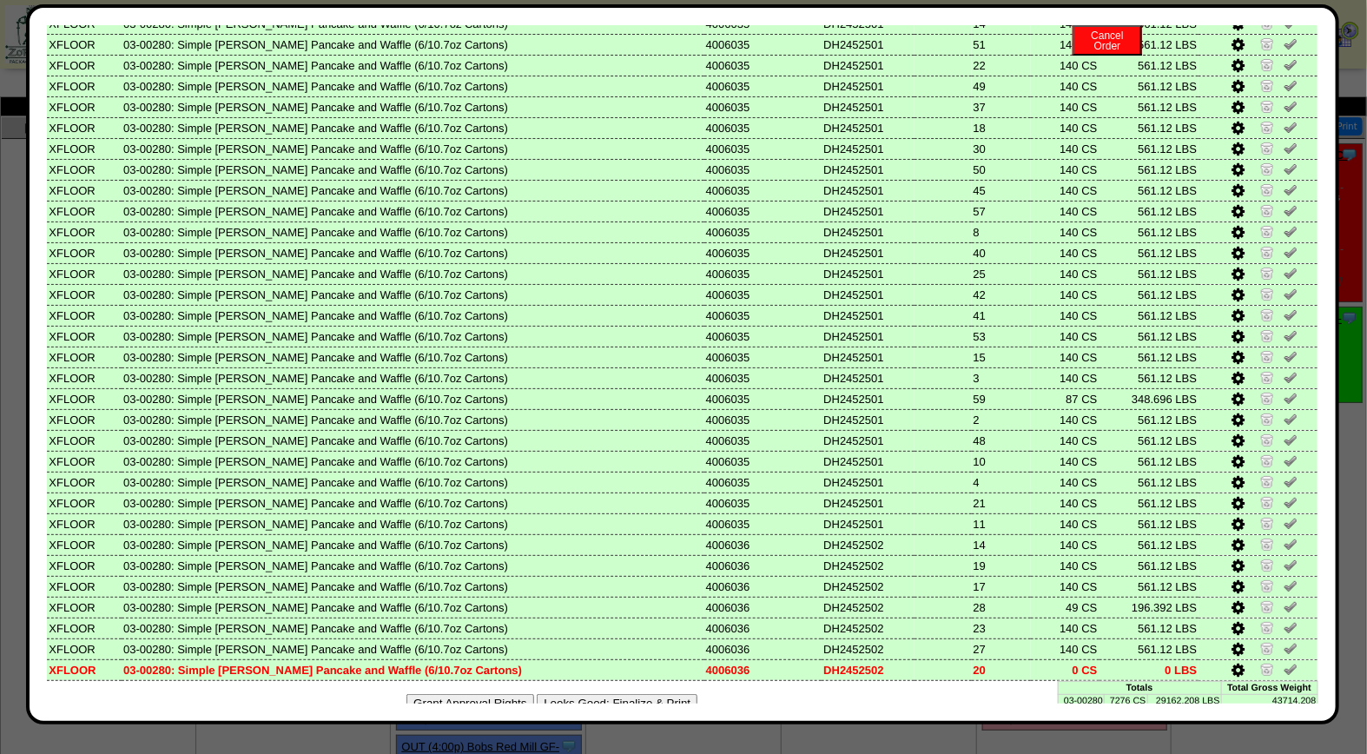
click at [599, 694] on button "Looks Good: Finalize & Print" at bounding box center [617, 703] width 161 height 18
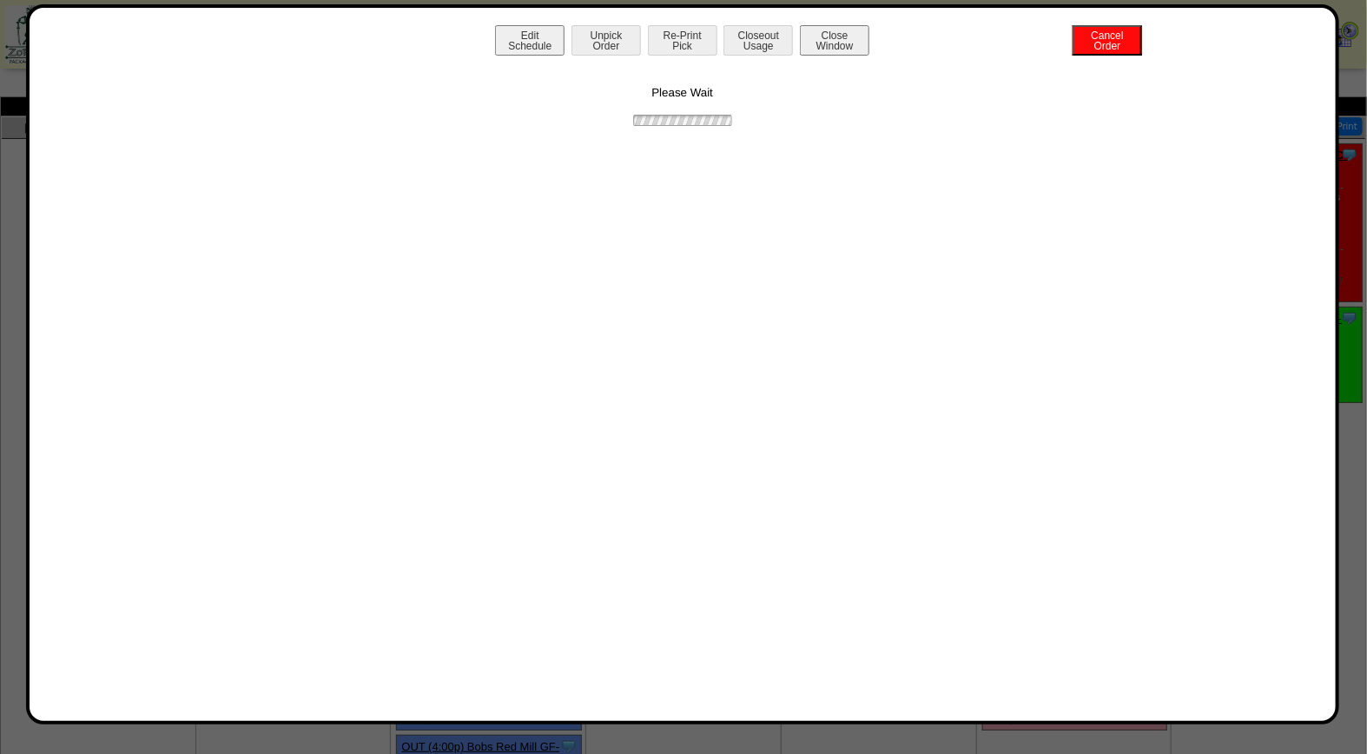
scroll to position [0, 0]
click at [682, 48] on button "Print BOL" at bounding box center [682, 40] width 69 height 30
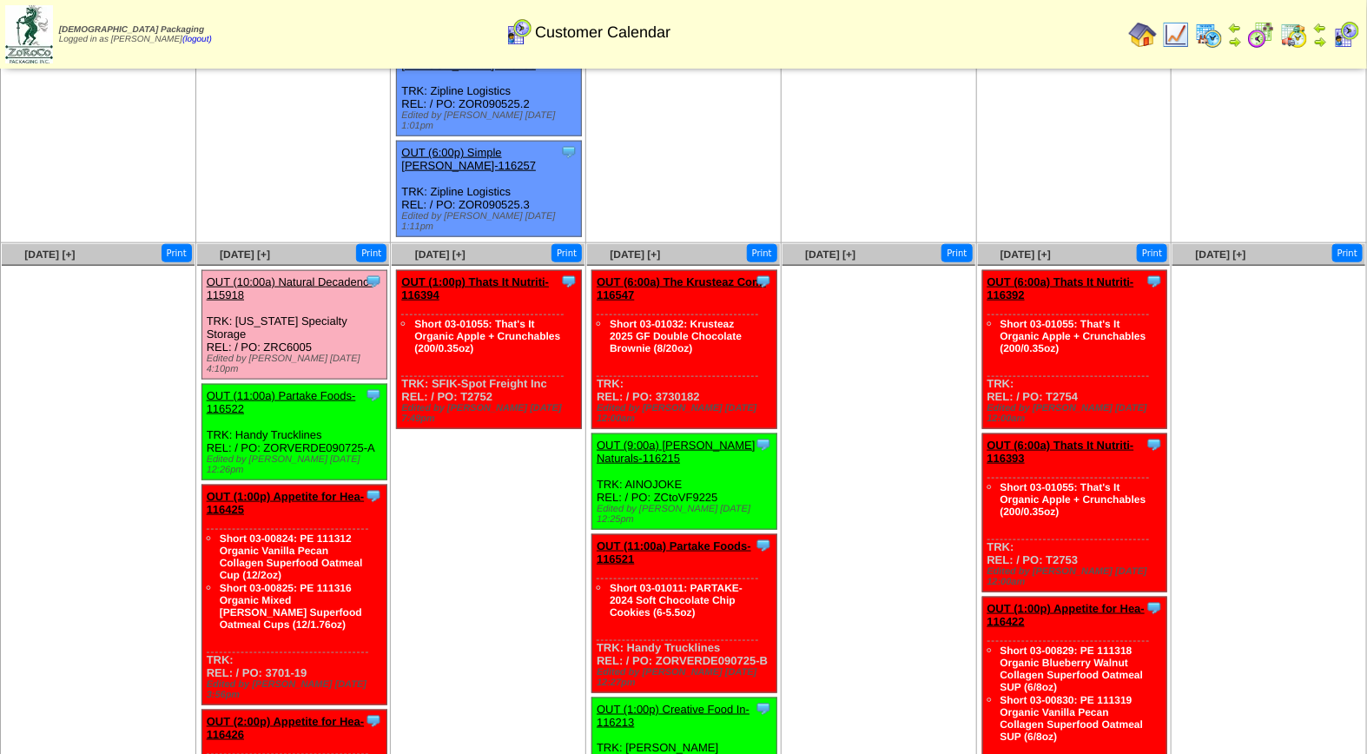
scroll to position [747, 0]
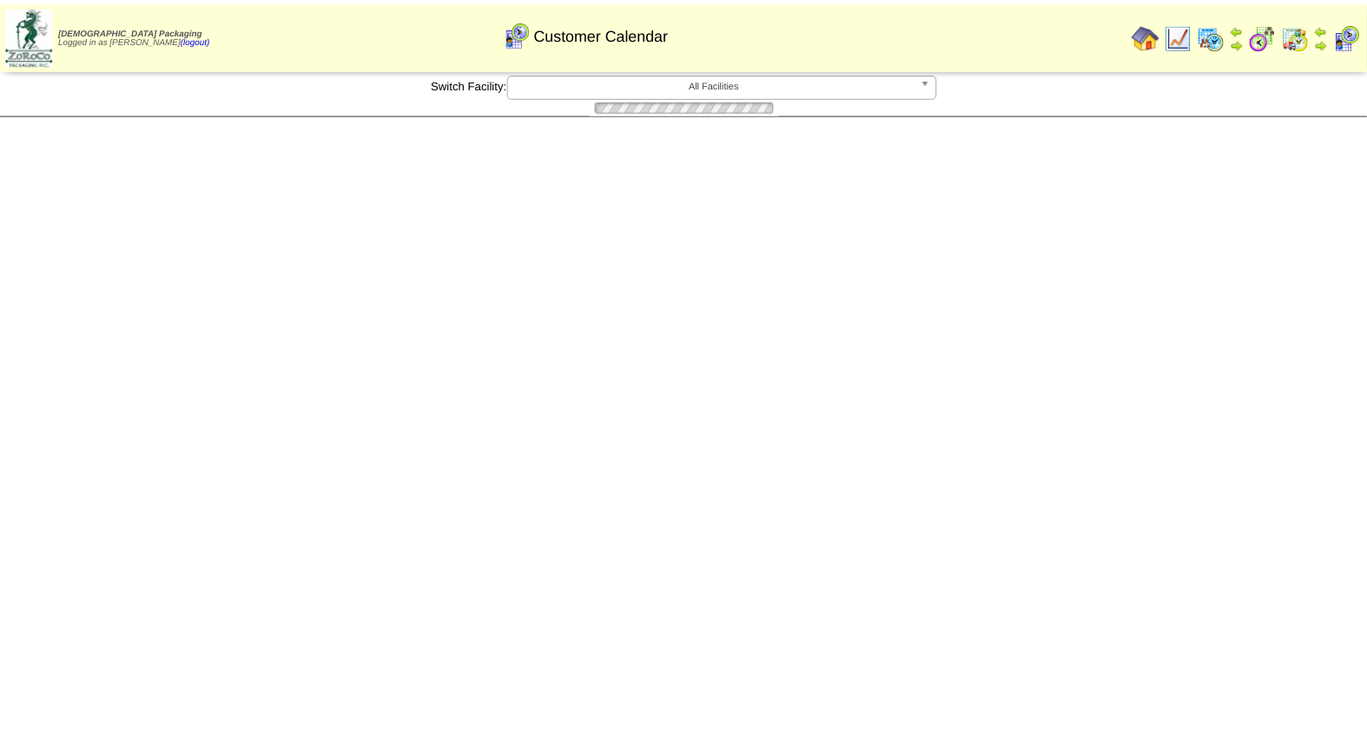
scroll to position [747, 0]
